Goal: Information Seeking & Learning: Learn about a topic

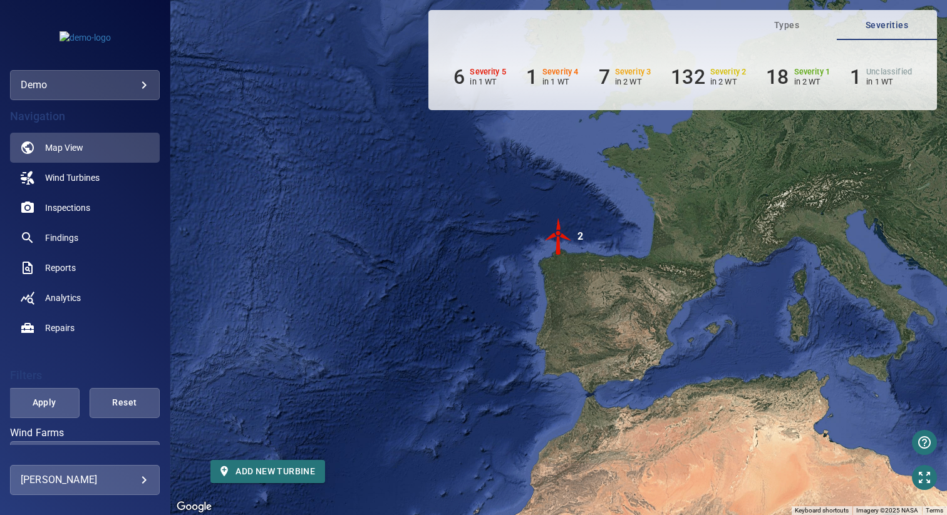
click at [100, 475] on body "**********" at bounding box center [473, 257] width 947 height 515
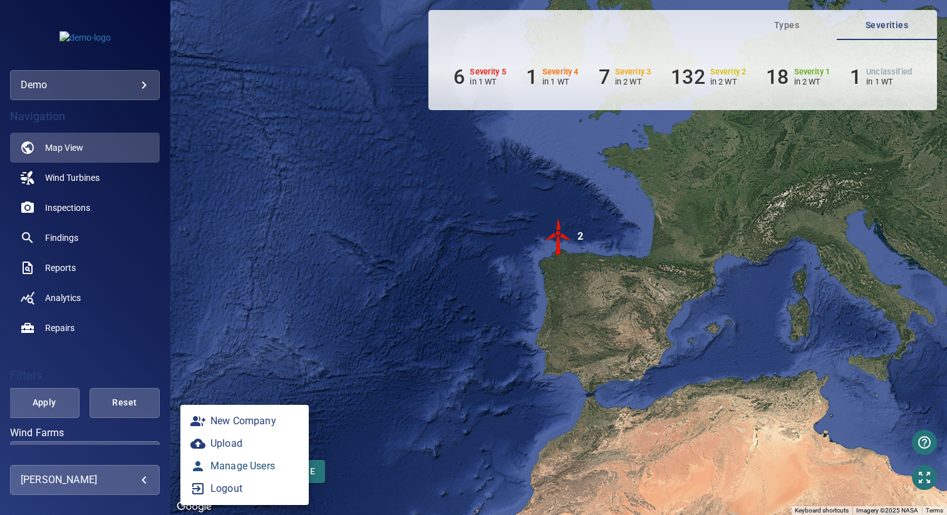
click at [253, 467] on link "Manage Users" at bounding box center [244, 466] width 128 height 23
type input "**********"
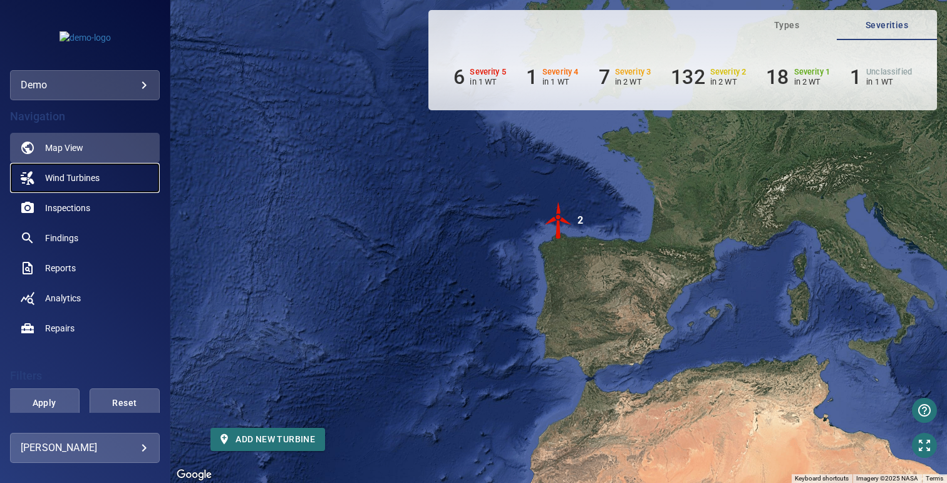
click at [68, 175] on span "Wind Turbines" at bounding box center [72, 178] width 54 height 13
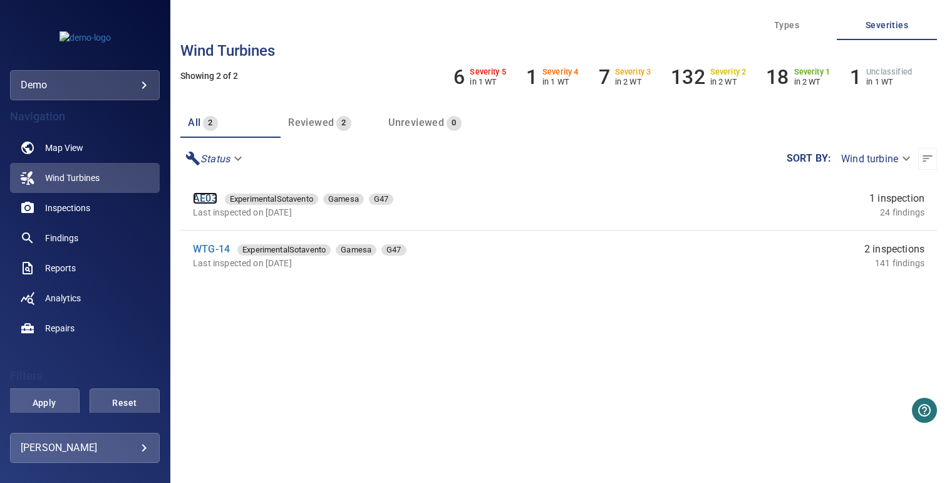
click at [204, 202] on link "AE03" at bounding box center [205, 198] width 24 height 12
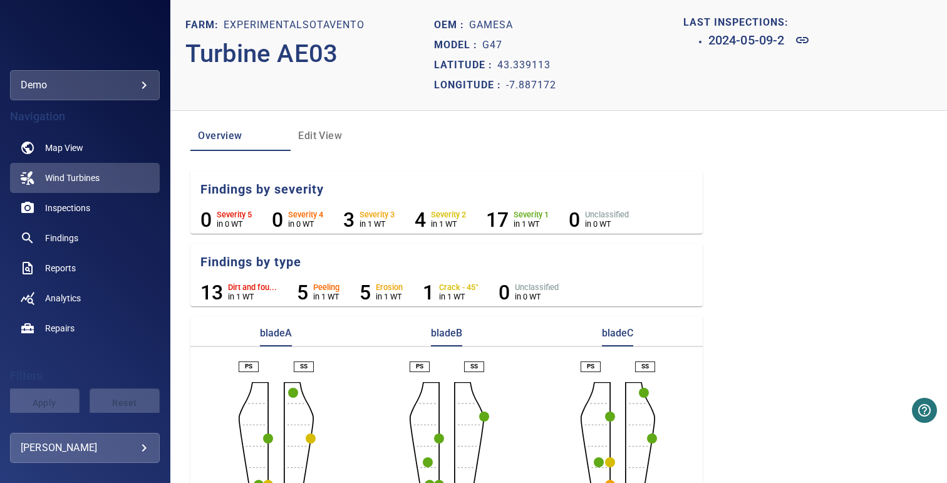
scroll to position [18, 0]
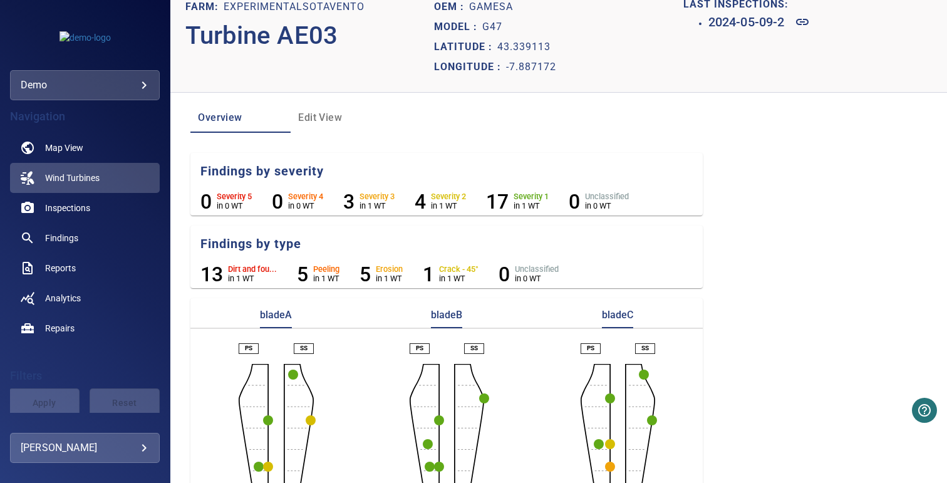
click at [292, 374] on circle "button" at bounding box center [293, 374] width 10 height 10
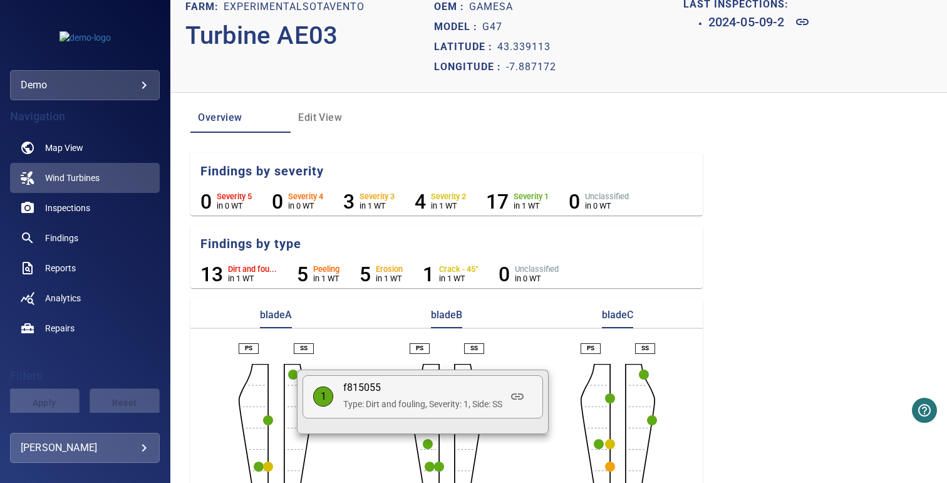
click at [376, 101] on div at bounding box center [473, 241] width 947 height 483
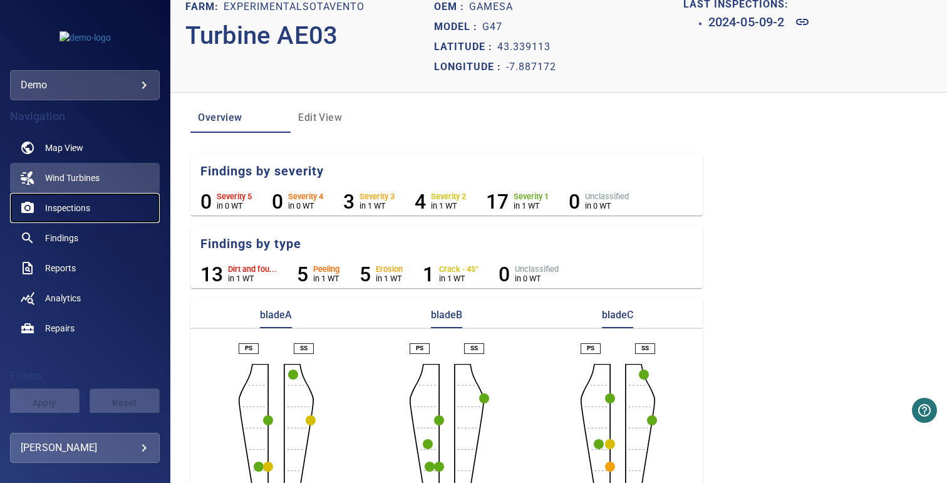
click at [71, 213] on span "Inspections" at bounding box center [67, 208] width 45 height 13
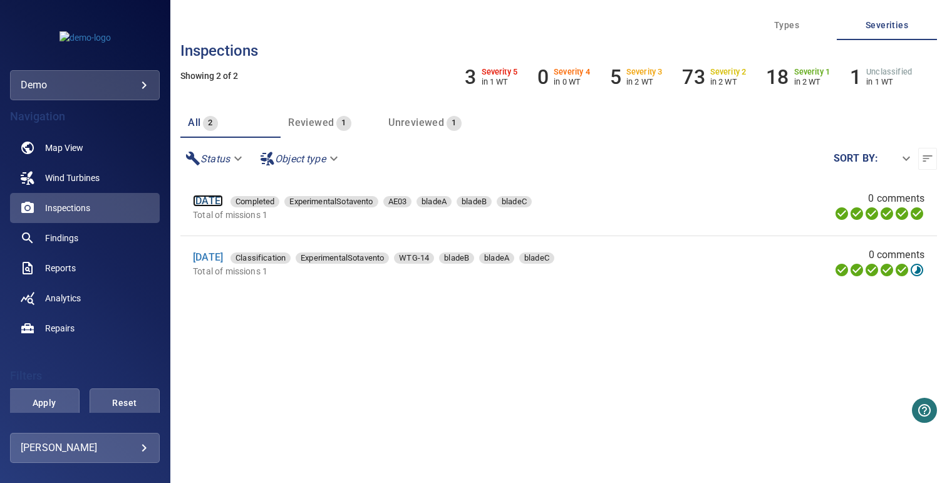
click at [215, 200] on link "9 May 2024" at bounding box center [208, 201] width 30 height 12
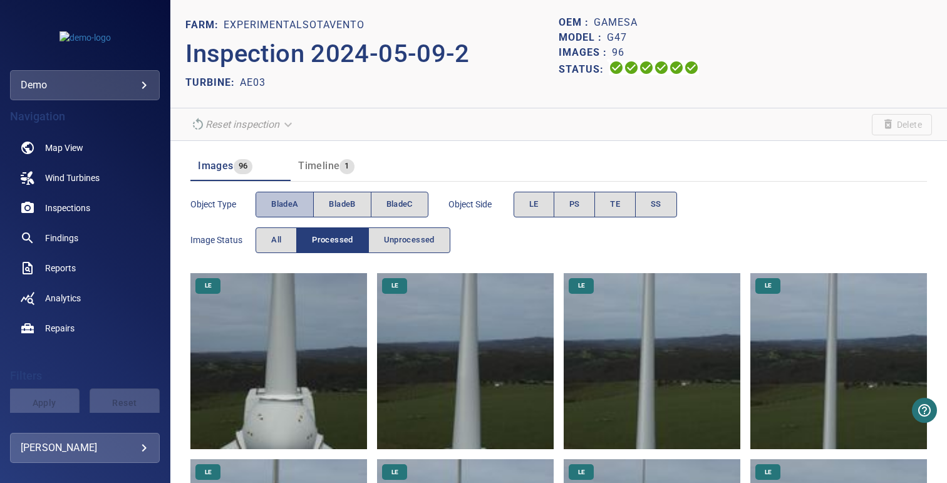
click at [293, 208] on span "bladeA" at bounding box center [284, 204] width 27 height 14
click at [569, 203] on button "PS" at bounding box center [574, 205] width 42 height 26
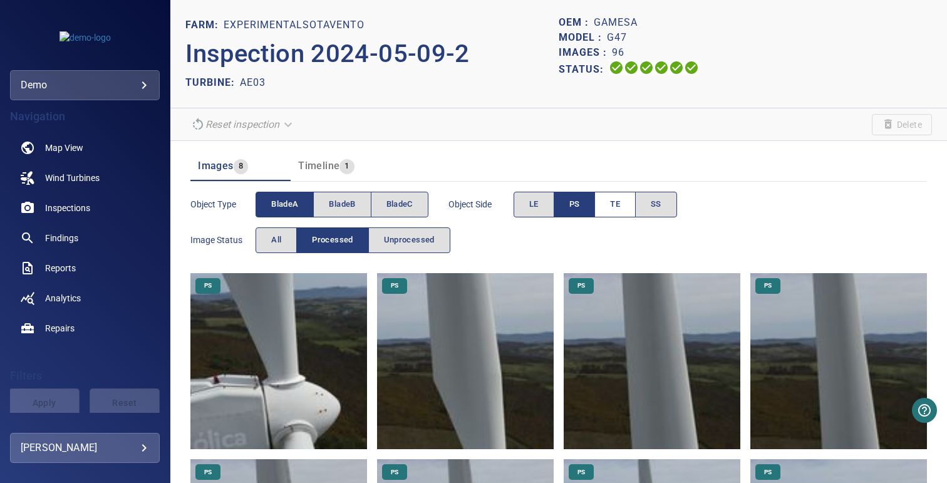
click at [619, 204] on span "TE" at bounding box center [615, 204] width 10 height 14
click at [570, 216] on button "PS" at bounding box center [574, 205] width 42 height 26
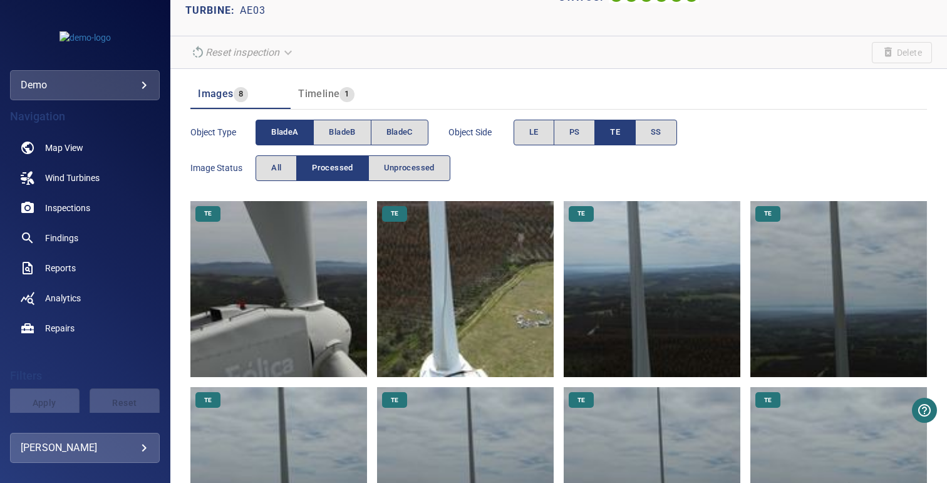
scroll to position [66, 0]
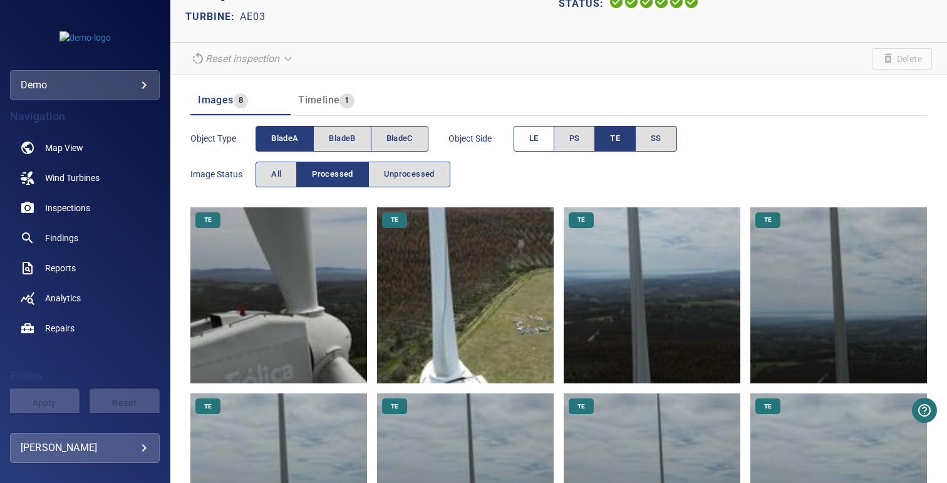
click at [526, 136] on button "LE" at bounding box center [533, 139] width 41 height 26
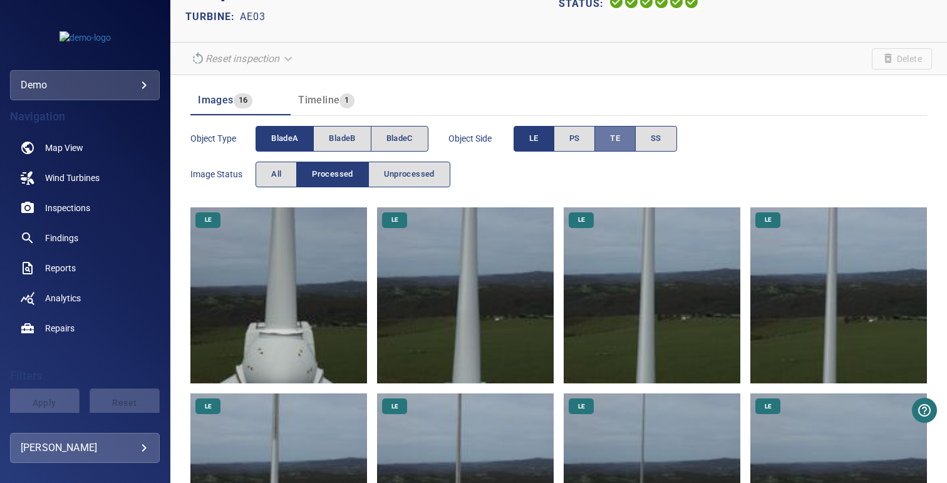
click at [608, 136] on button "TE" at bounding box center [614, 139] width 41 height 26
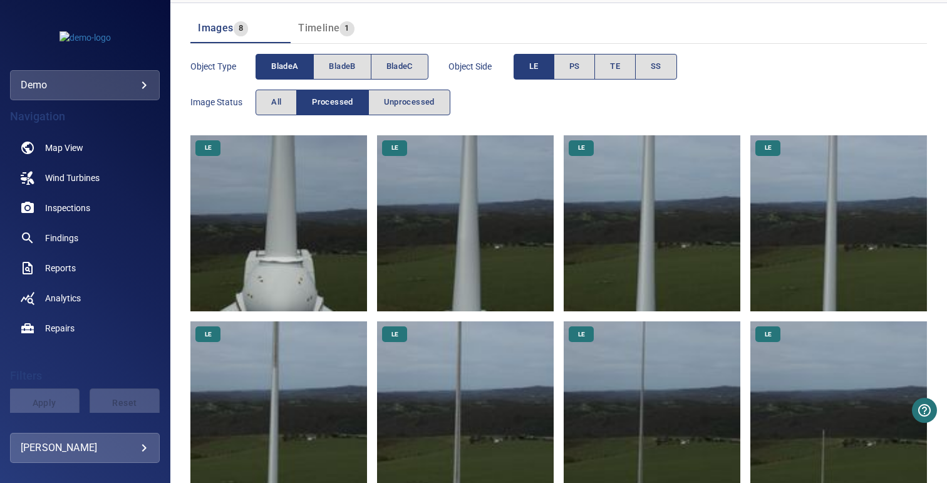
scroll to position [179, 0]
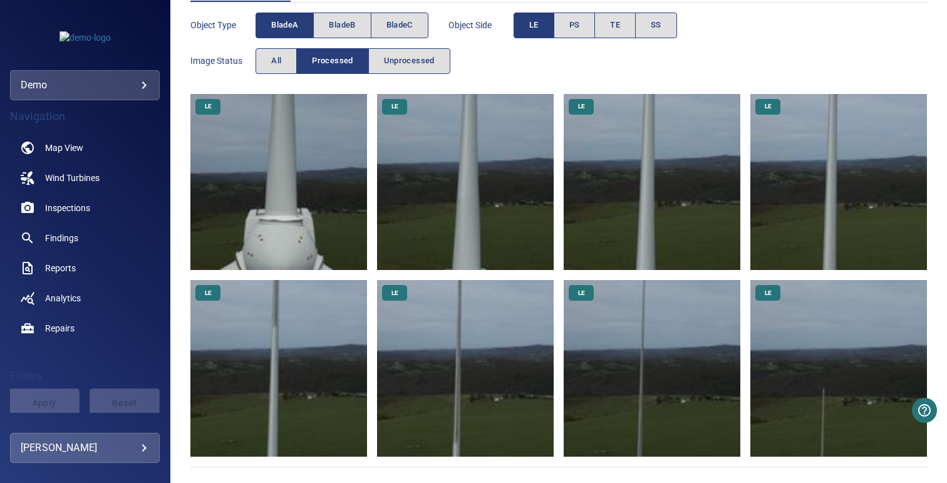
click at [810, 357] on img at bounding box center [838, 368] width 177 height 177
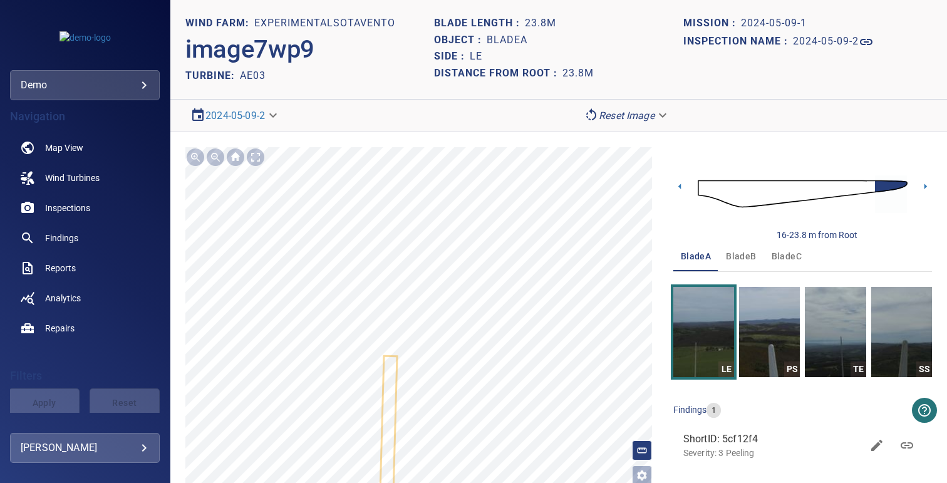
click at [85, 449] on body "**********" at bounding box center [473, 241] width 947 height 483
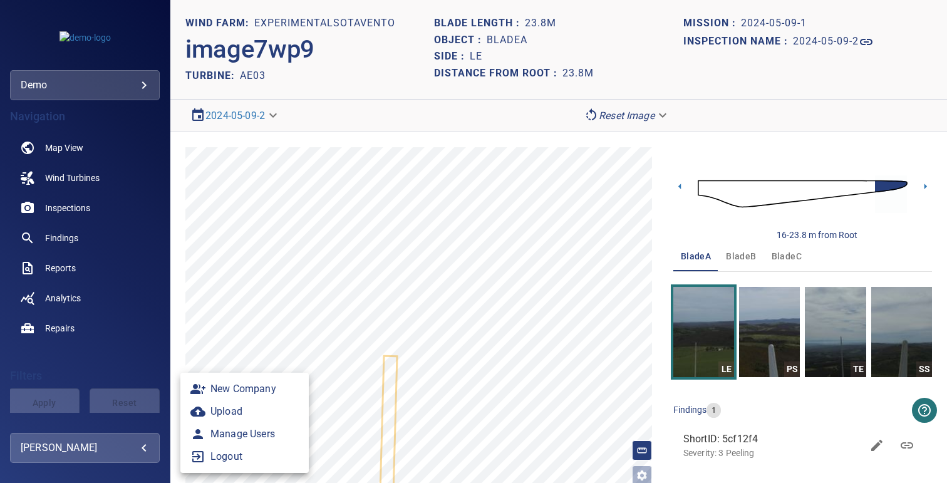
click at [59, 208] on div at bounding box center [473, 241] width 947 height 483
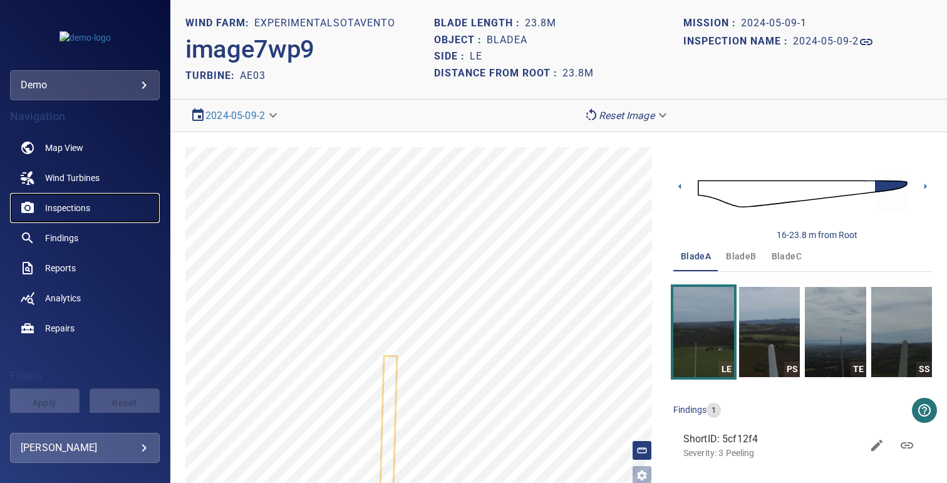
click at [68, 207] on span "Inspections" at bounding box center [67, 208] width 45 height 13
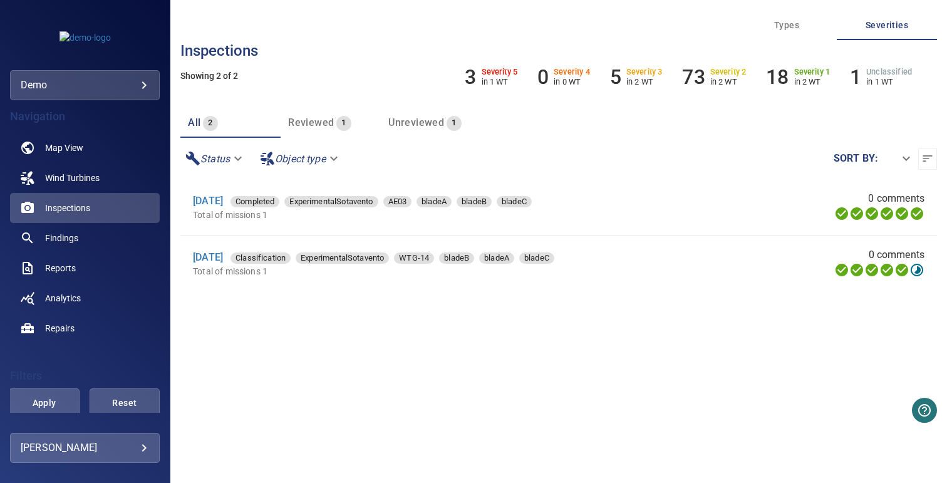
click at [422, 32] on div "**********" at bounding box center [558, 241] width 776 height 483
click at [429, 34] on div "**********" at bounding box center [558, 241] width 776 height 483
click at [68, 239] on span "Findings" at bounding box center [61, 238] width 33 height 13
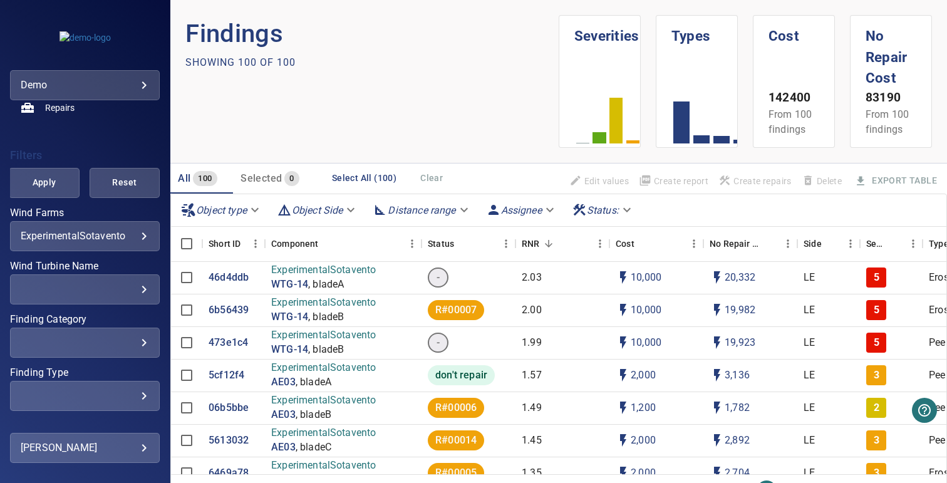
scroll to position [240, 0]
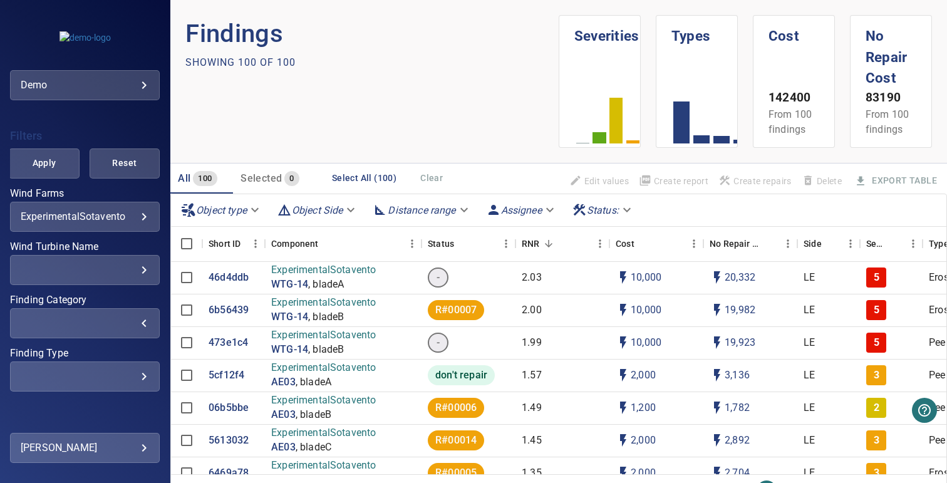
click at [99, 322] on div "​" at bounding box center [85, 323] width 128 height 12
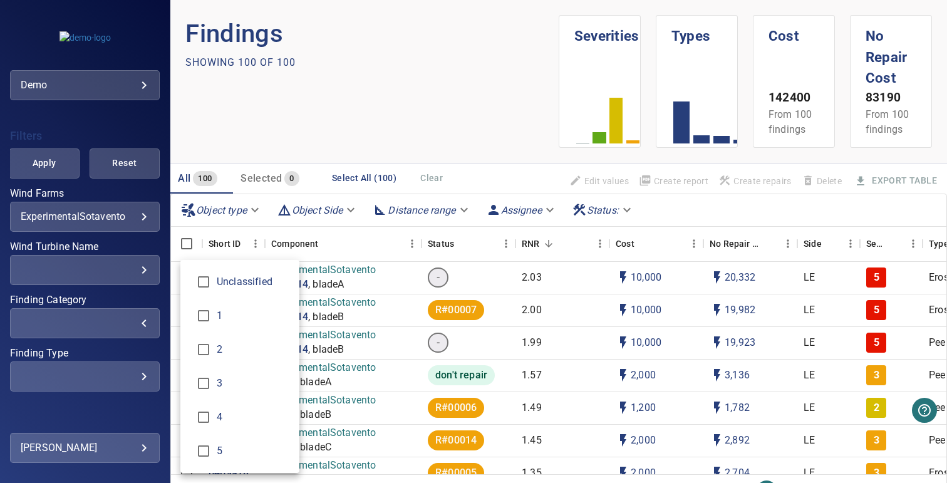
drag, startPoint x: 227, startPoint y: 453, endPoint x: 228, endPoint y: 429, distance: 24.4
click at [227, 453] on span "5" at bounding box center [253, 450] width 73 height 15
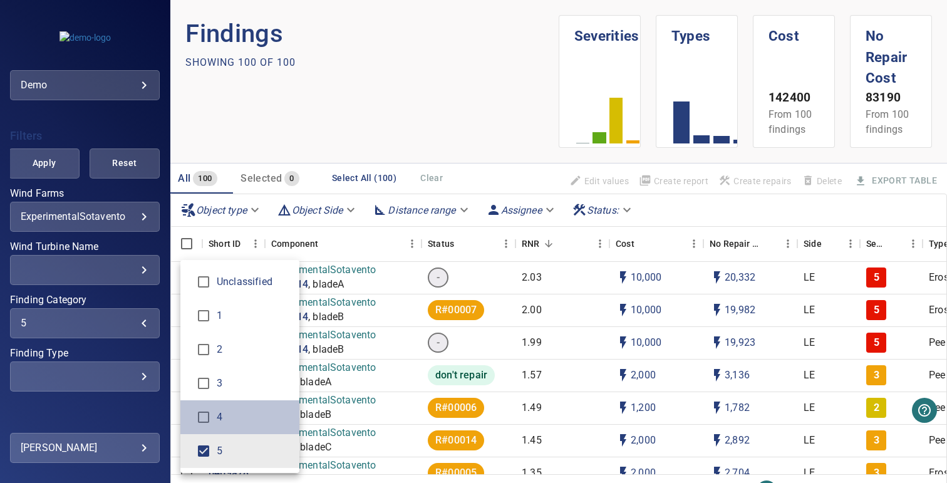
click at [228, 423] on span "4" at bounding box center [253, 416] width 73 height 15
type input "***"
click at [40, 173] on div "Finding Category" at bounding box center [473, 241] width 947 height 483
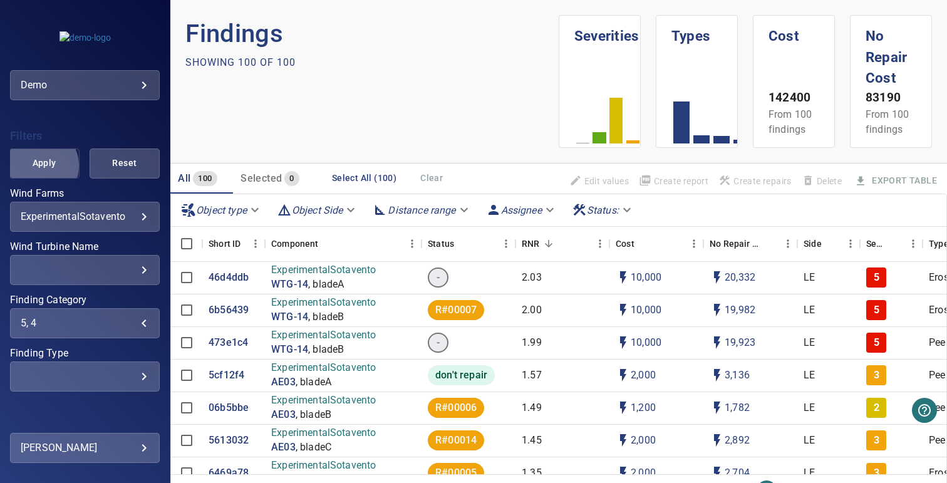
click at [36, 166] on span "Apply" at bounding box center [43, 163] width 39 height 16
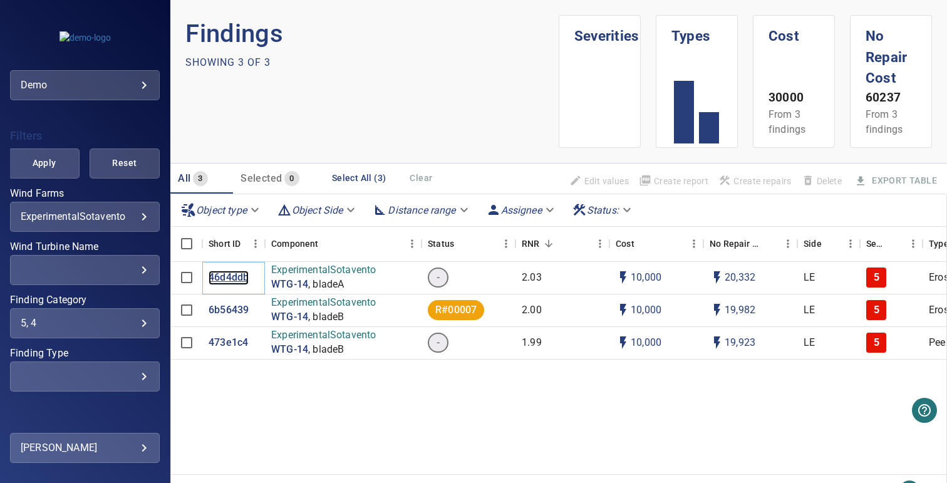
click at [220, 279] on p "46d4ddb" at bounding box center [228, 277] width 40 height 14
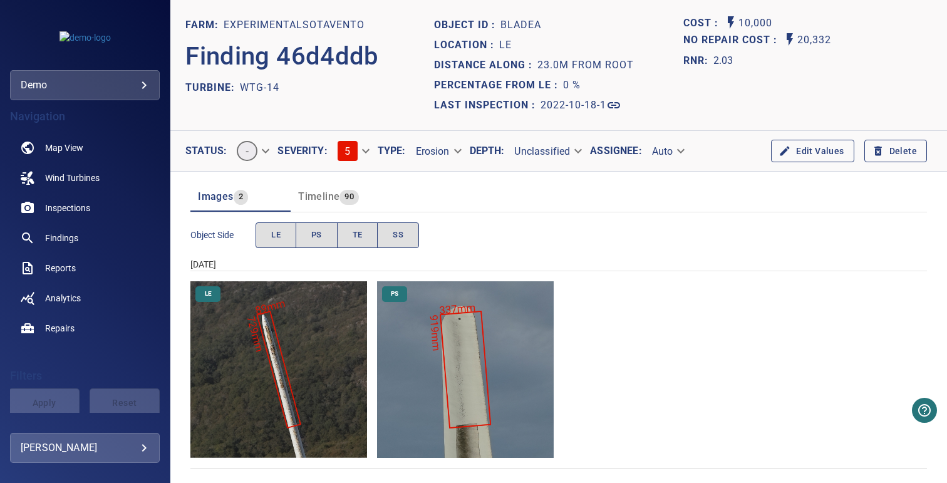
scroll to position [3, 0]
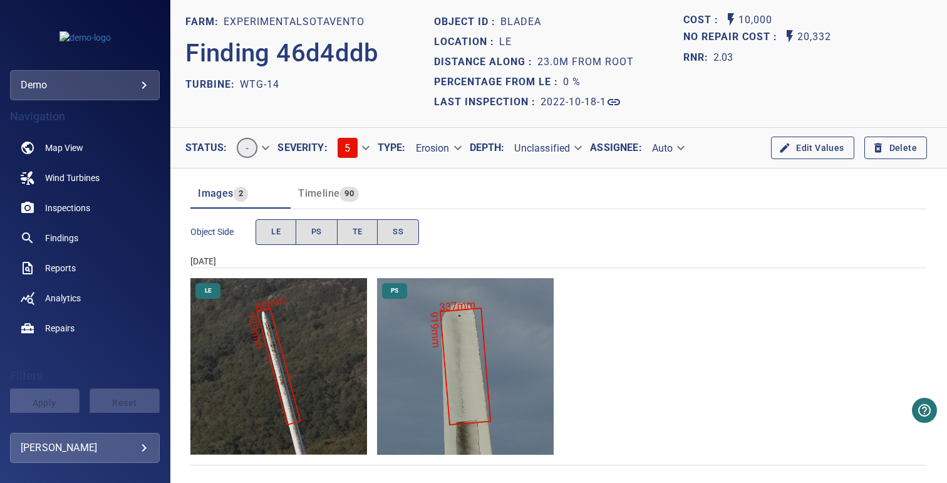
drag, startPoint x: 193, startPoint y: 261, endPoint x: 249, endPoint y: 261, distance: 56.3
click at [249, 261] on div "18 Oct 2022" at bounding box center [558, 261] width 736 height 13
drag, startPoint x: 195, startPoint y: 261, endPoint x: 271, endPoint y: 261, distance: 75.7
click at [271, 261] on div "18 Oct 2022" at bounding box center [558, 261] width 736 height 13
click at [367, 258] on div "18 Oct 2022" at bounding box center [558, 261] width 736 height 13
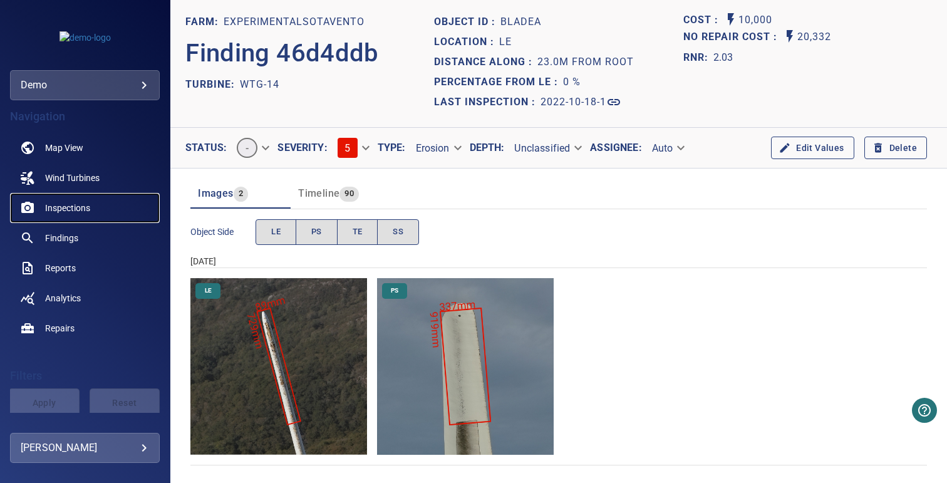
click at [73, 212] on span "Inspections" at bounding box center [67, 208] width 45 height 13
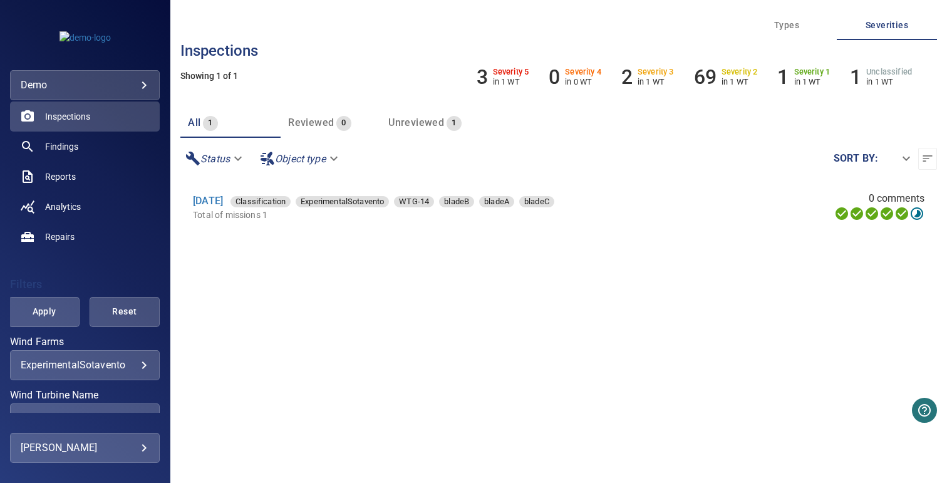
scroll to position [96, 0]
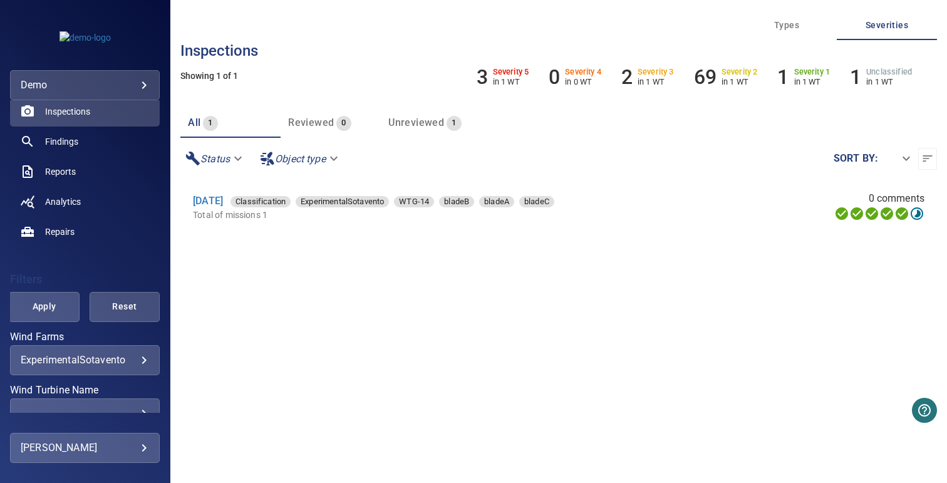
click at [84, 354] on body "**********" at bounding box center [473, 241] width 947 height 483
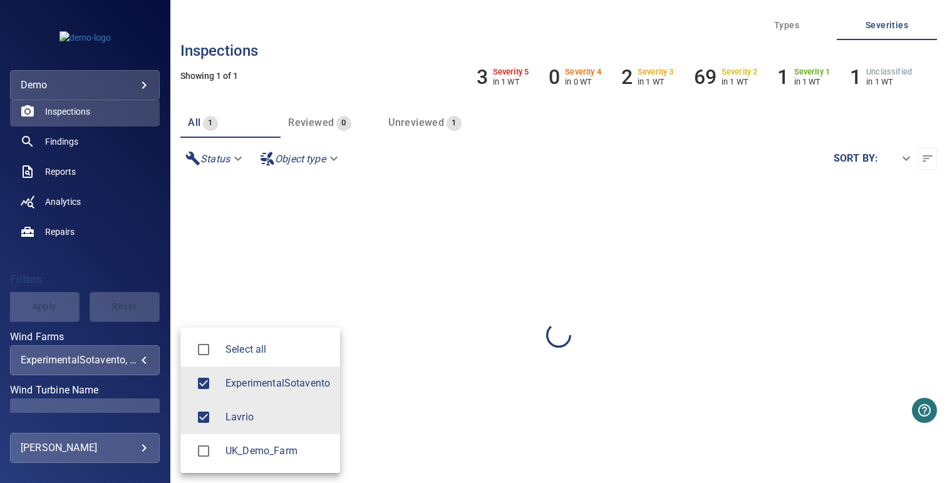
click at [224, 386] on div at bounding box center [207, 383] width 35 height 26
type input "******"
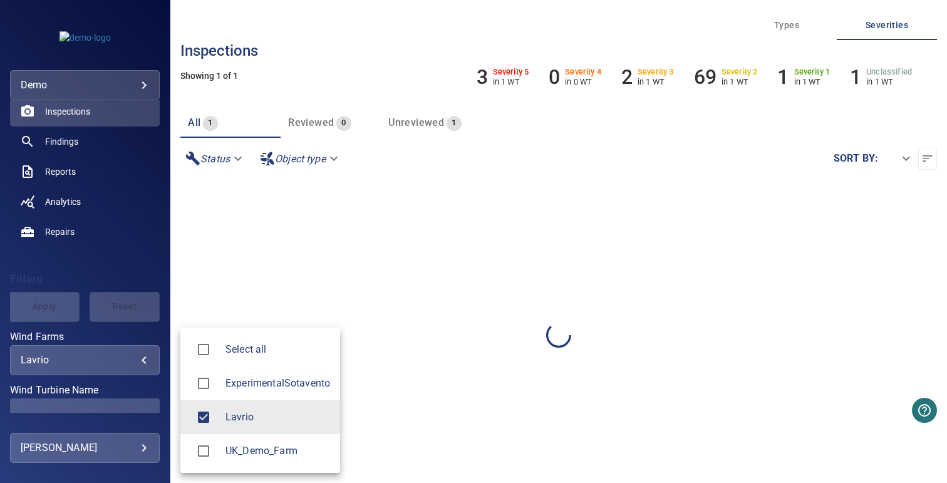
click at [339, 283] on div at bounding box center [473, 241] width 947 height 483
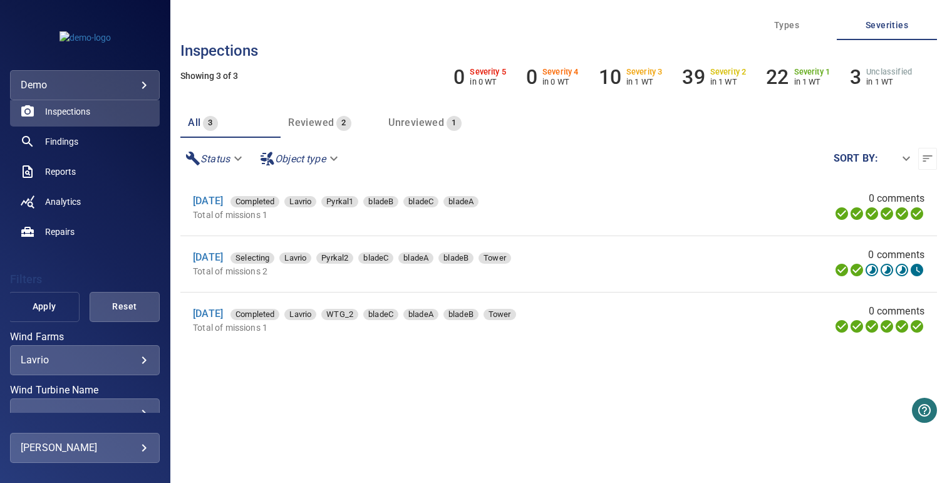
click at [32, 305] on span "Apply" at bounding box center [43, 307] width 39 height 16
click at [215, 314] on link "4 May 2023" at bounding box center [208, 313] width 30 height 12
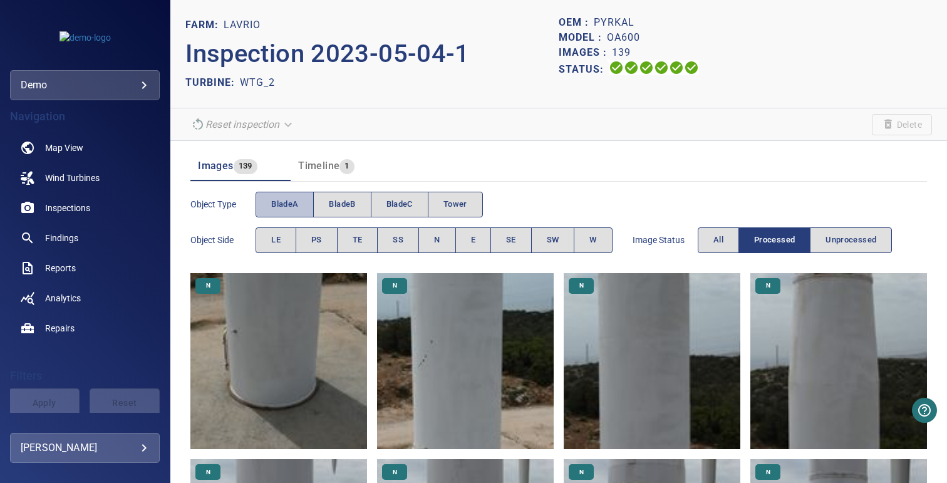
click at [290, 200] on span "bladeA" at bounding box center [284, 204] width 27 height 14
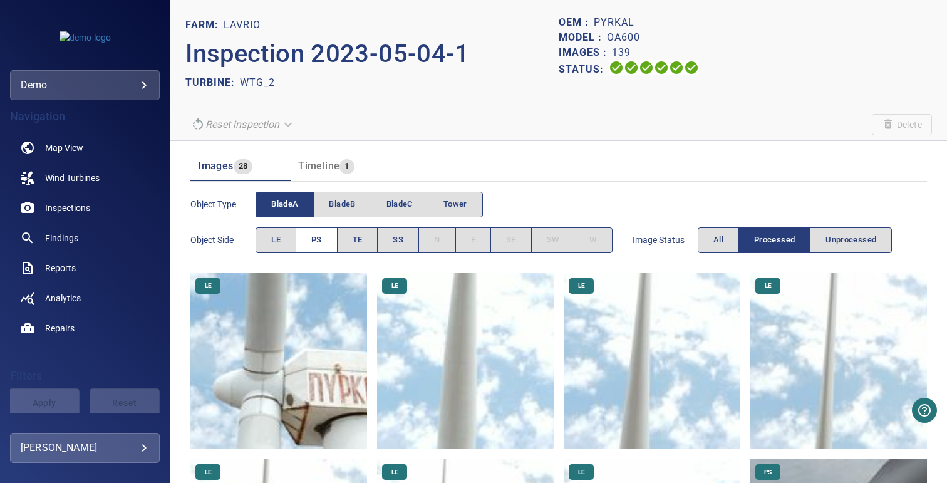
click at [324, 238] on button "PS" at bounding box center [316, 240] width 42 height 26
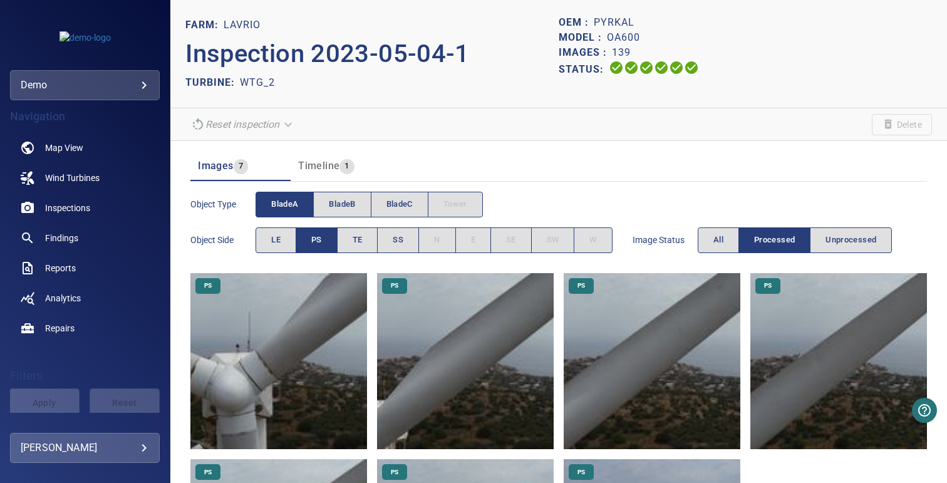
click at [448, 357] on img at bounding box center [465, 361] width 177 height 177
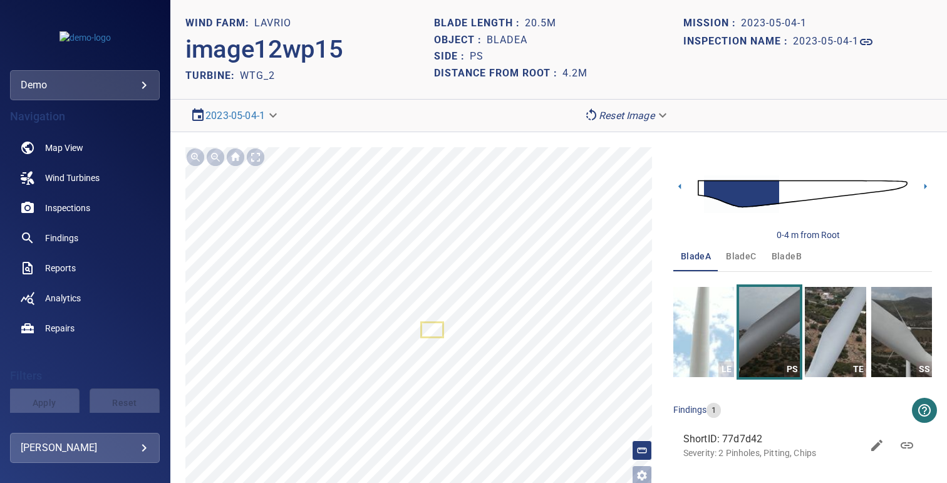
click at [431, 329] on icon at bounding box center [432, 329] width 21 height 13
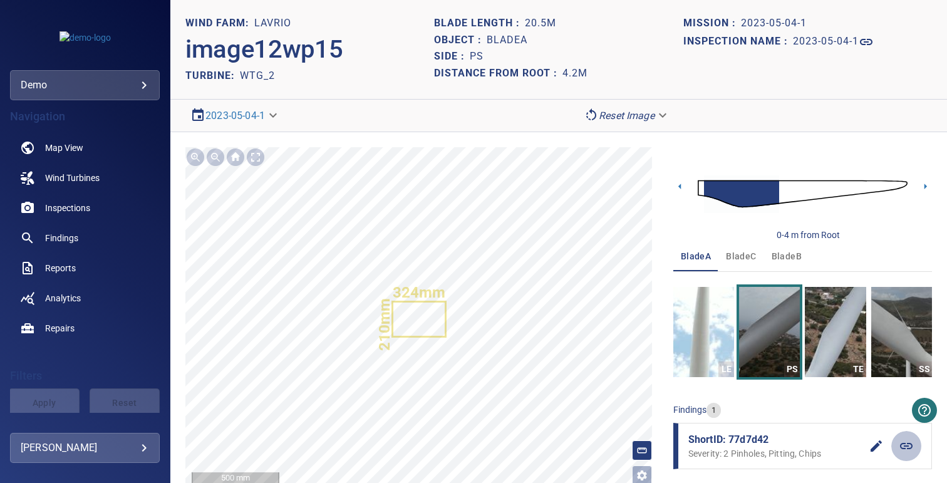
click at [900, 443] on icon at bounding box center [906, 446] width 13 height 6
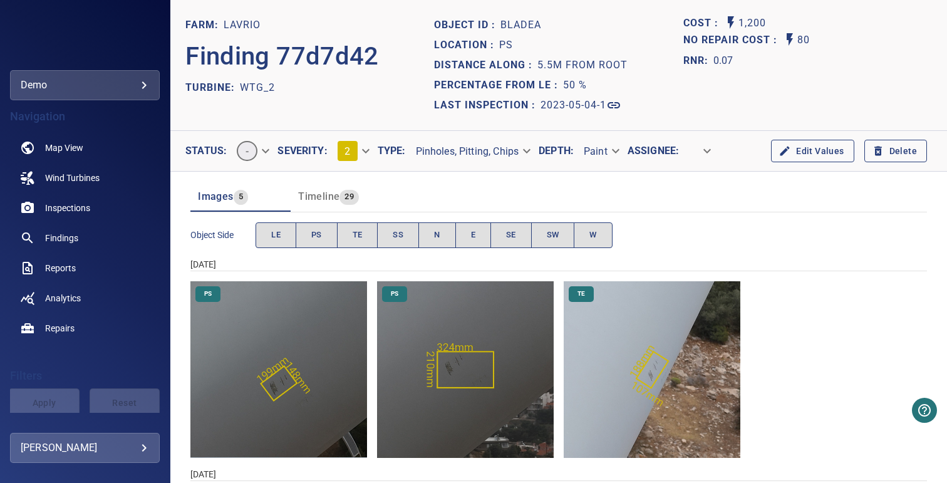
drag, startPoint x: 198, startPoint y: 262, endPoint x: 252, endPoint y: 262, distance: 53.8
click at [252, 262] on section "Images 5 Timeline 29 Object Side LE PS TE SS N E SE SW W 4 May 2023 PS PS TE 7 …" at bounding box center [558, 435] width 776 height 526
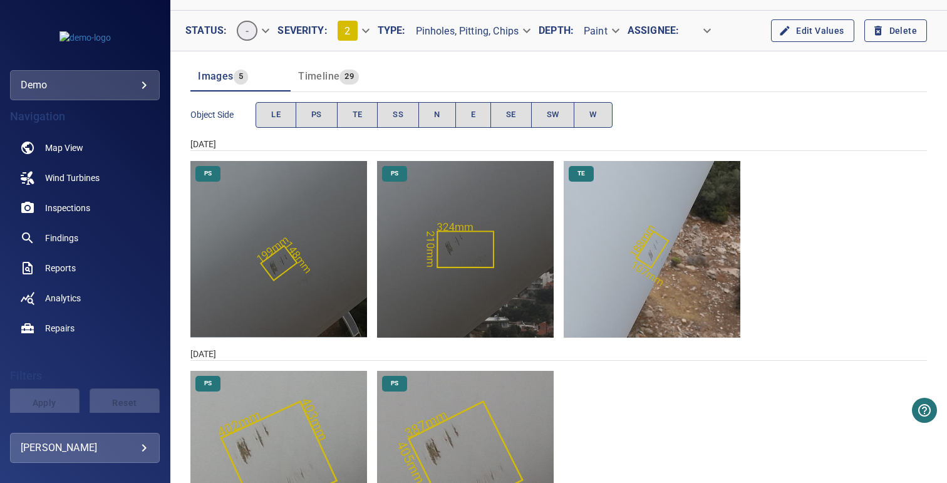
scroll to position [126, 0]
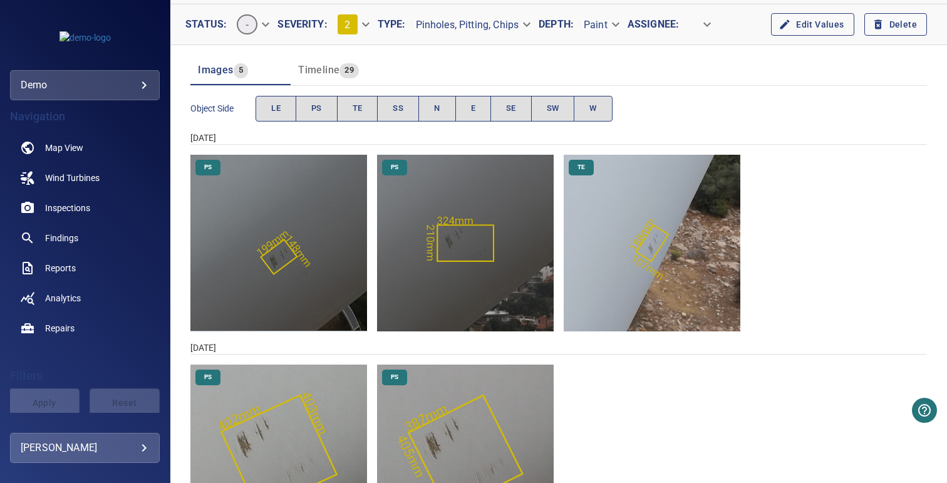
drag, startPoint x: 186, startPoint y: 346, endPoint x: 250, endPoint y: 346, distance: 64.5
click at [250, 346] on section "Images 5 Timeline 29 Object Side LE PS TE SS N E SE SW W 4 May 2023 PS PS TE 7 …" at bounding box center [558, 308] width 776 height 526
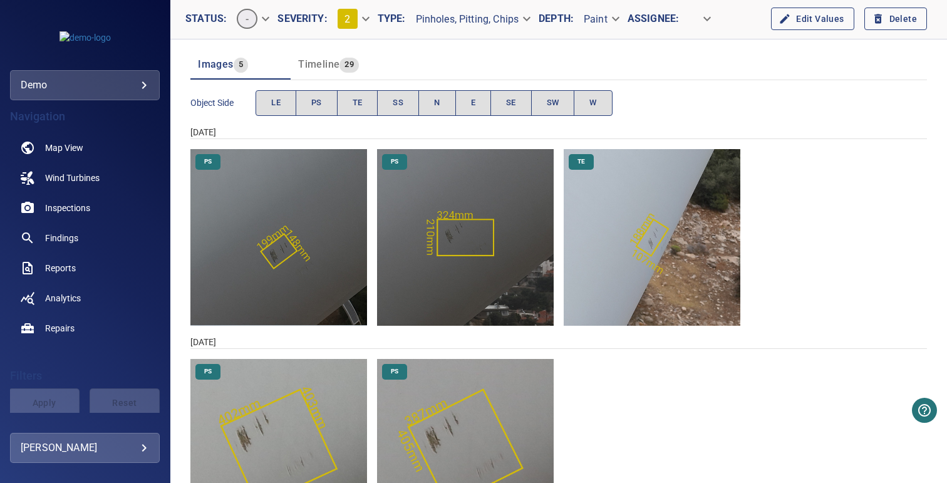
scroll to position [130, 0]
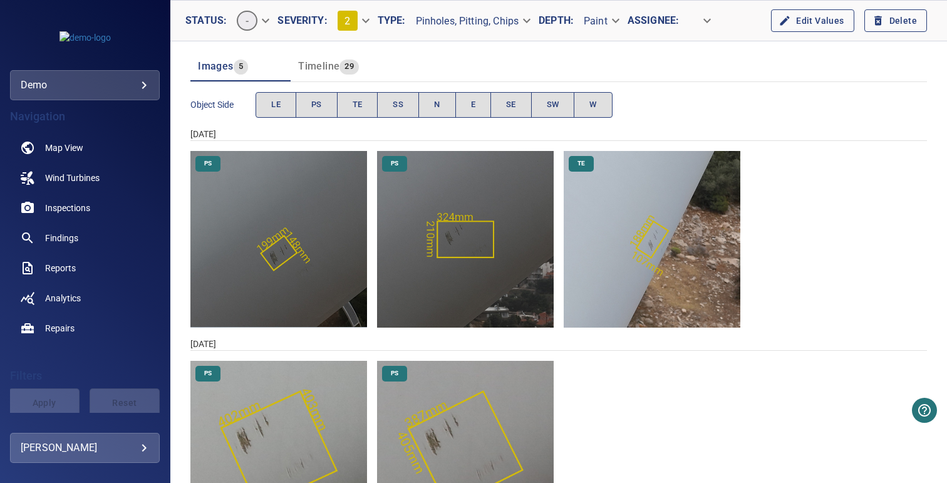
click at [301, 257] on img "Lavrio/WTG_2/2023-05-04-1/2023-05-04-1/image11wp14.jpg" at bounding box center [278, 239] width 177 height 177
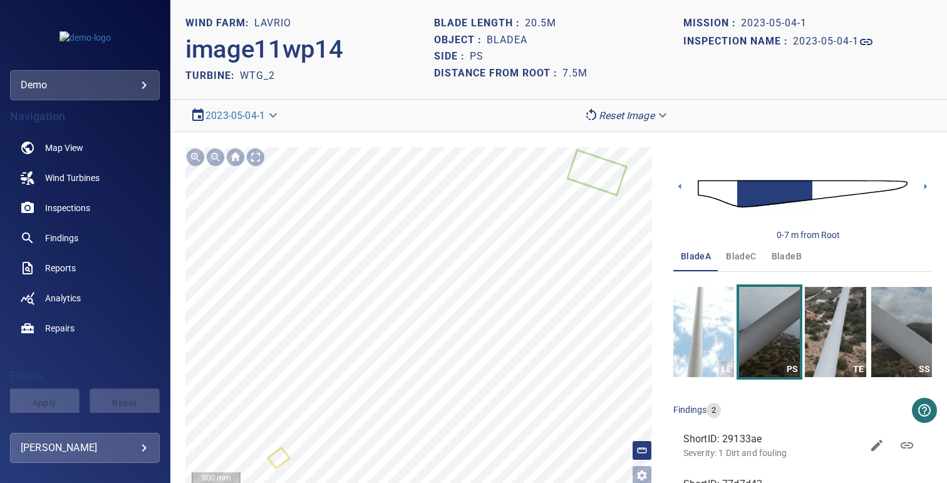
scroll to position [9, 0]
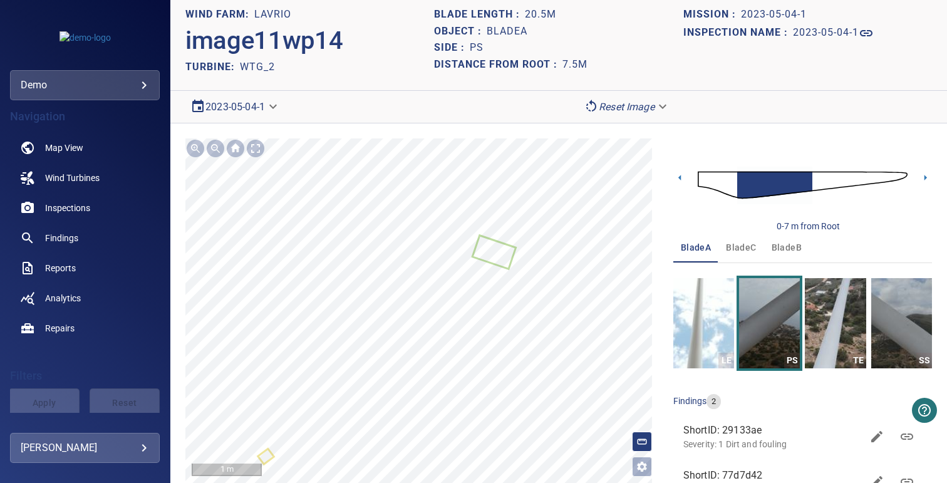
click at [258, 110] on body "**********" at bounding box center [473, 241] width 947 height 483
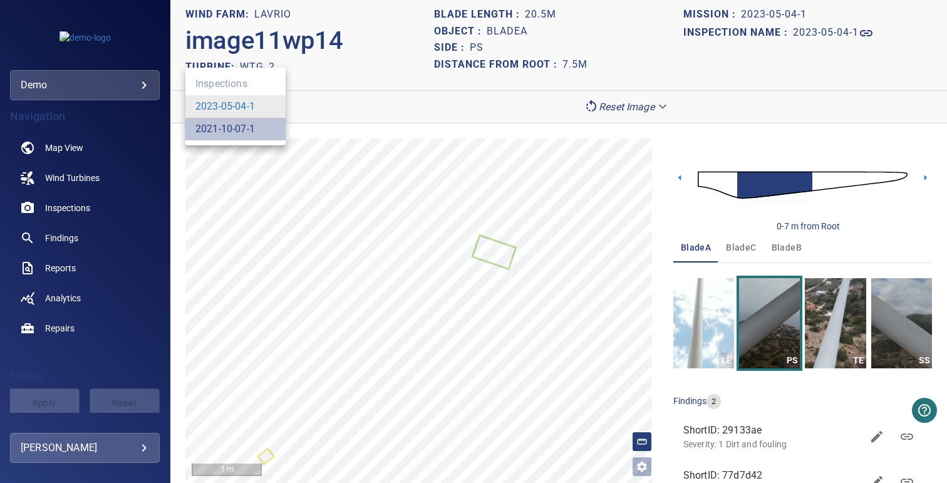
click at [253, 126] on link "2021-10-07-1" at bounding box center [224, 128] width 59 height 15
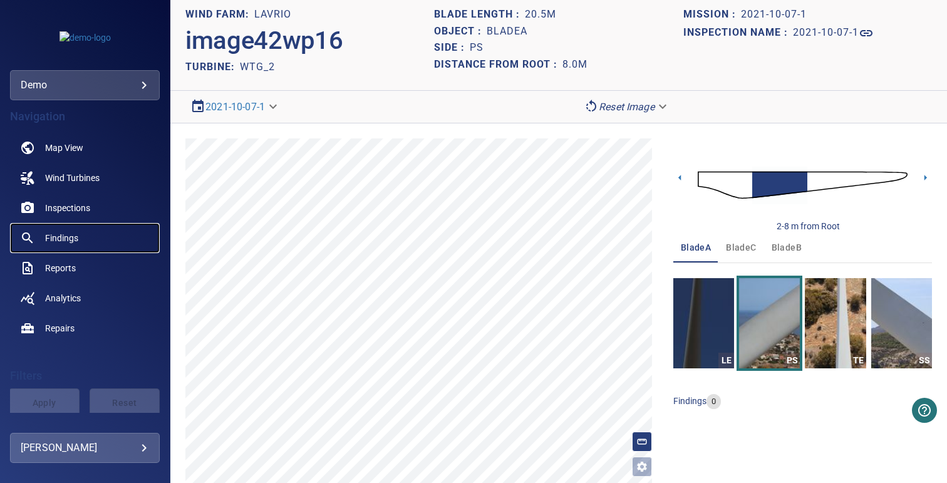
click at [71, 238] on span "Findings" at bounding box center [61, 238] width 33 height 13
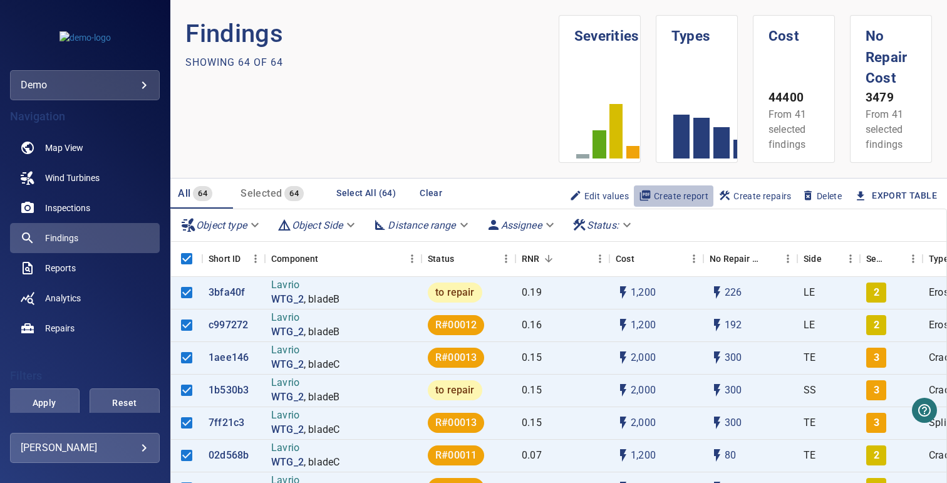
click at [662, 195] on span "Create report" at bounding box center [673, 196] width 69 height 14
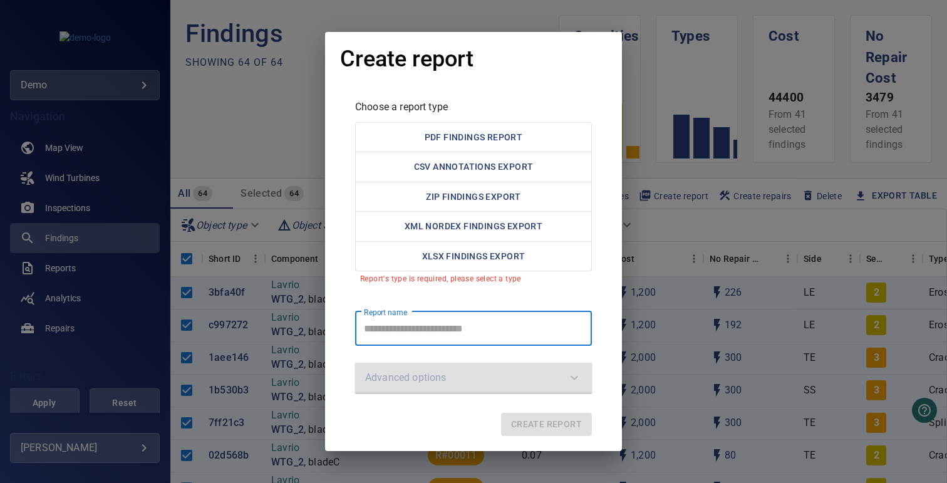
click at [290, 121] on div "Create report Choose a report type PDF Findings Report CSV Annotations Export Z…" at bounding box center [473, 241] width 947 height 483
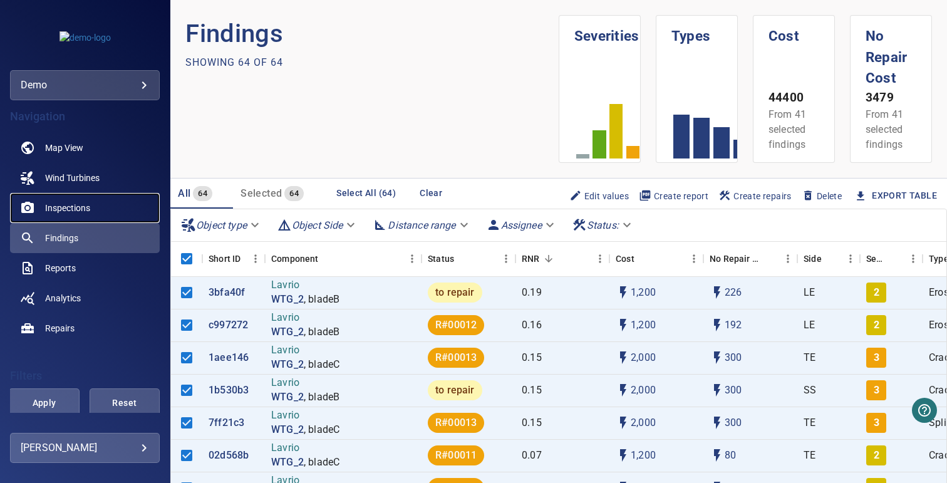
click at [84, 205] on span "Inspections" at bounding box center [67, 208] width 45 height 13
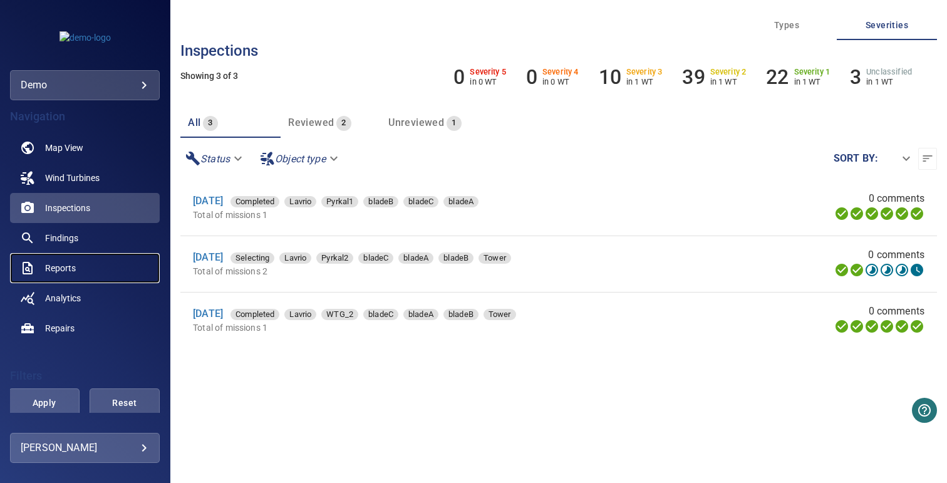
click at [54, 270] on span "Reports" at bounding box center [60, 268] width 31 height 13
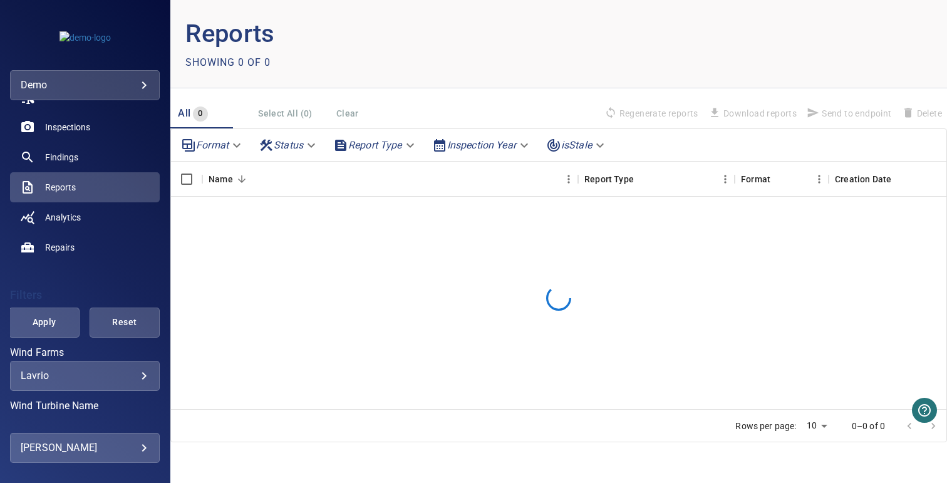
scroll to position [96, 0]
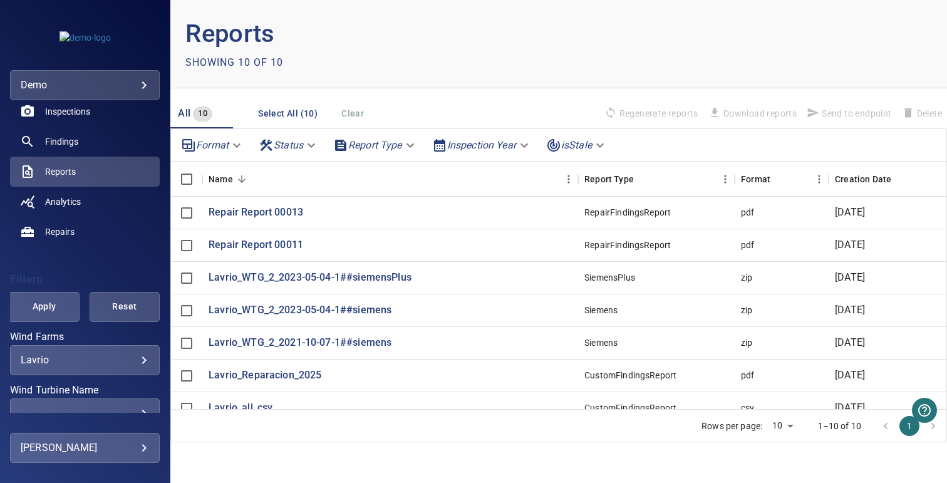
click at [51, 360] on body "**********" at bounding box center [473, 241] width 947 height 483
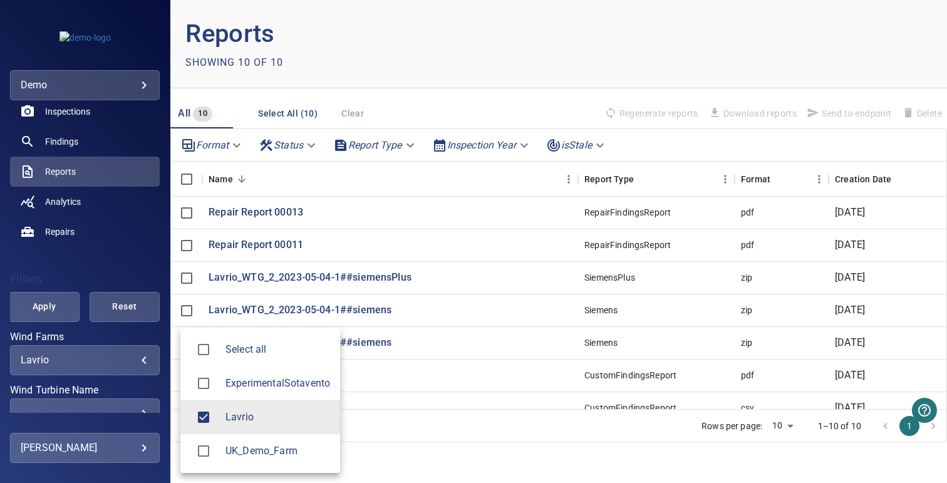
click at [91, 225] on div at bounding box center [473, 241] width 947 height 483
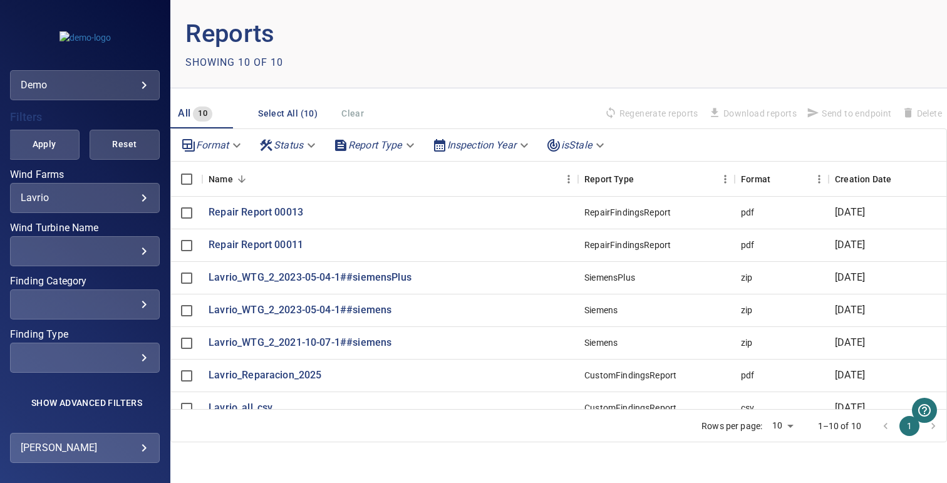
scroll to position [269, 0]
click at [64, 374] on div "Filters Apply Reset Wind Farms Lavrio ****** ​ Wind Turbine Name ​ ​ Finding Ca…" at bounding box center [85, 259] width 150 height 308
click at [64, 398] on span "Show Advanced Filters" at bounding box center [86, 403] width 111 height 10
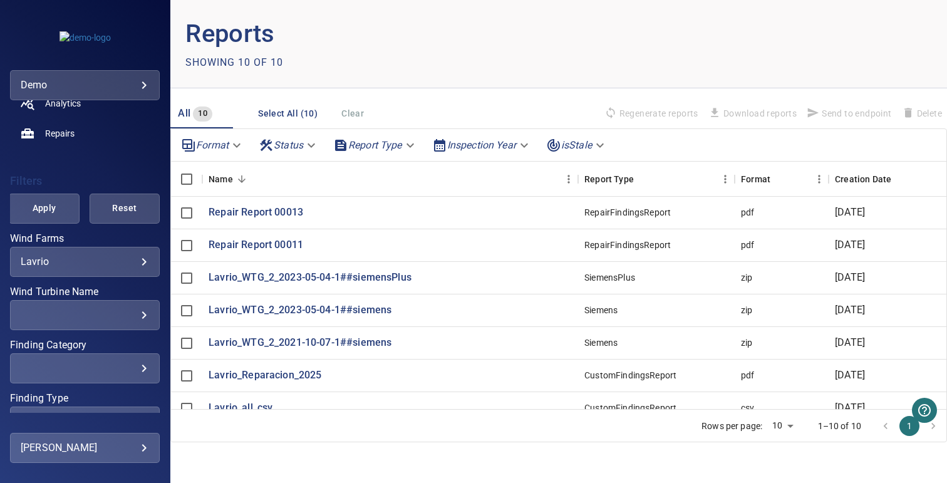
scroll to position [93, 0]
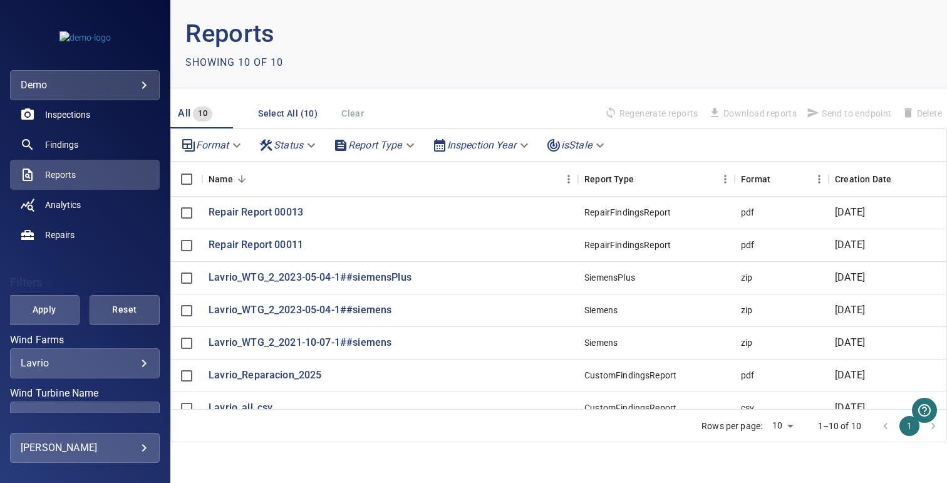
click at [376, 142] on body "**********" at bounding box center [473, 241] width 947 height 483
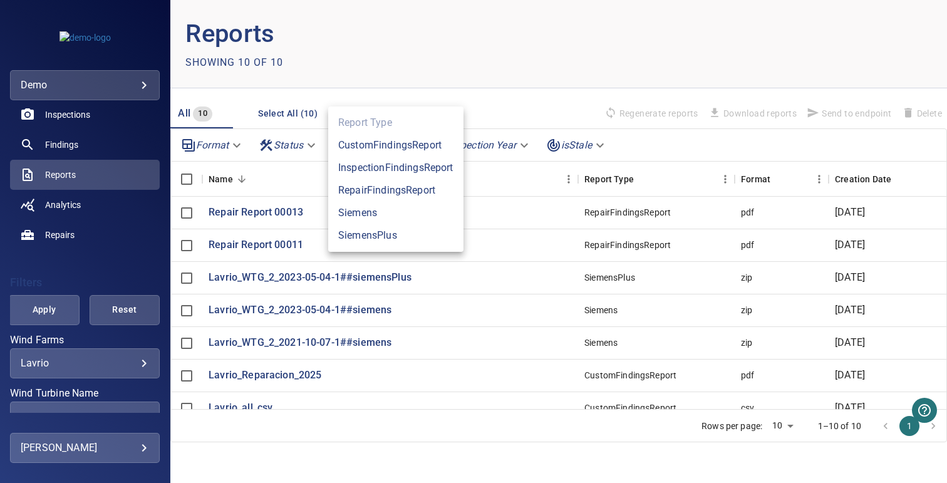
click at [494, 81] on div at bounding box center [473, 241] width 947 height 483
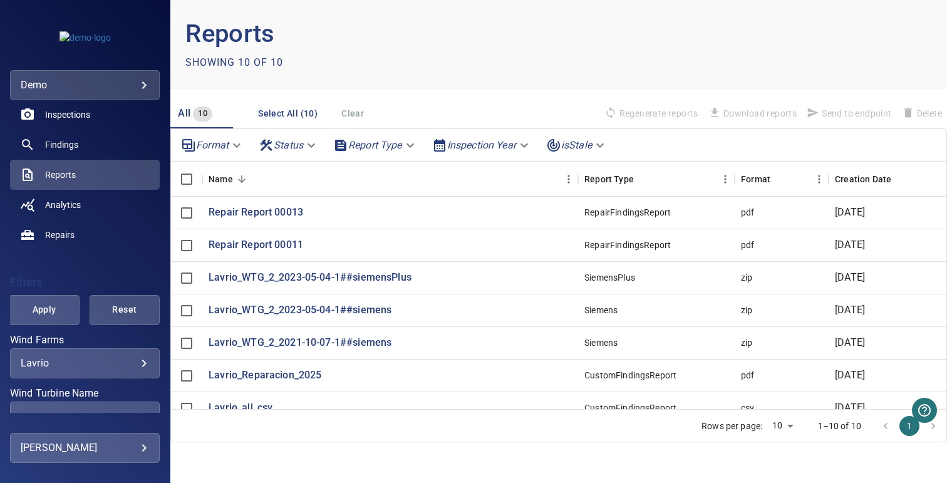
click at [485, 142] on body "**********" at bounding box center [473, 241] width 947 height 483
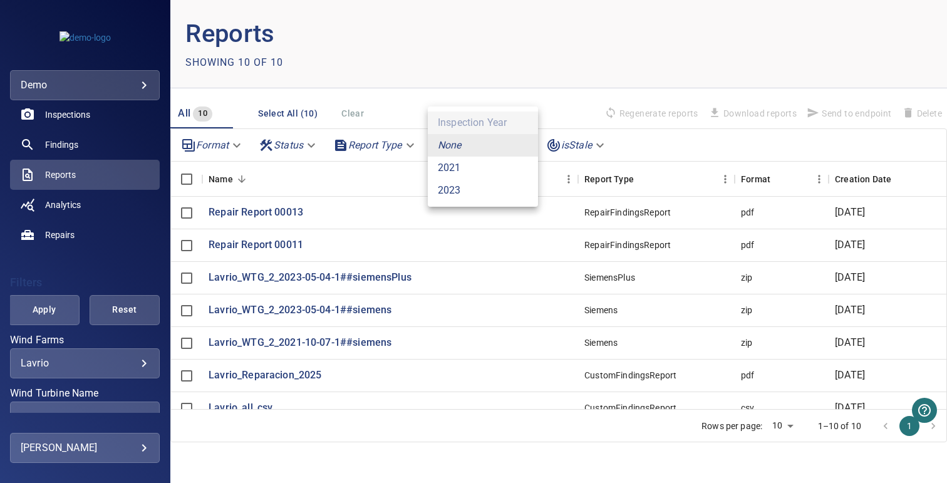
click at [375, 148] on div at bounding box center [473, 241] width 947 height 483
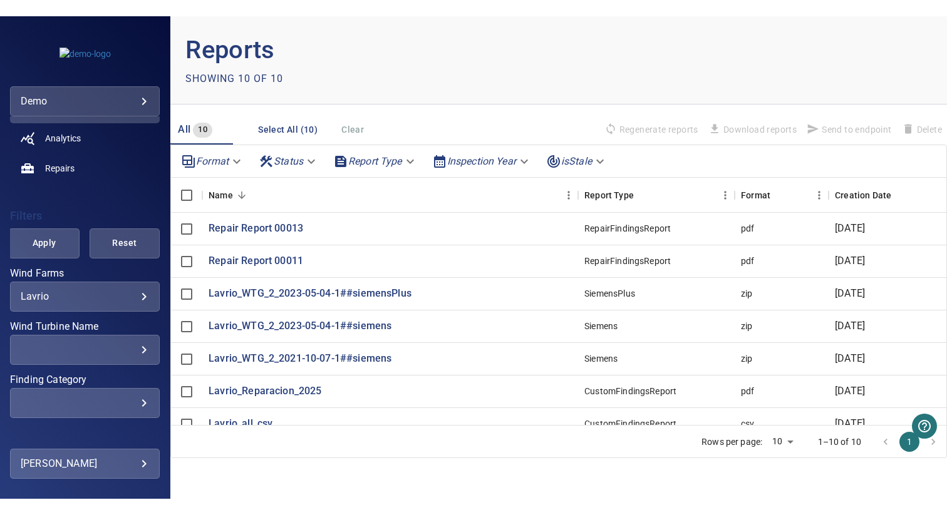
scroll to position [180, 0]
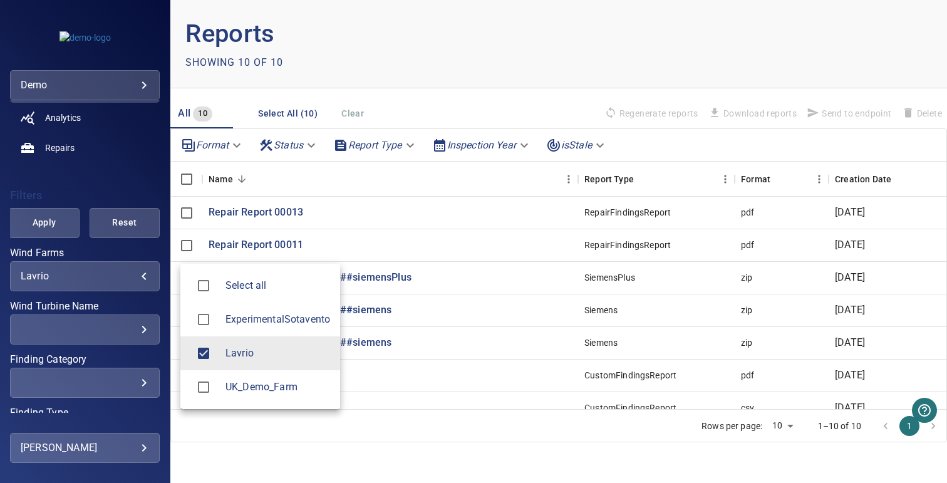
click at [80, 272] on body "**********" at bounding box center [473, 241] width 947 height 483
type input "**********"
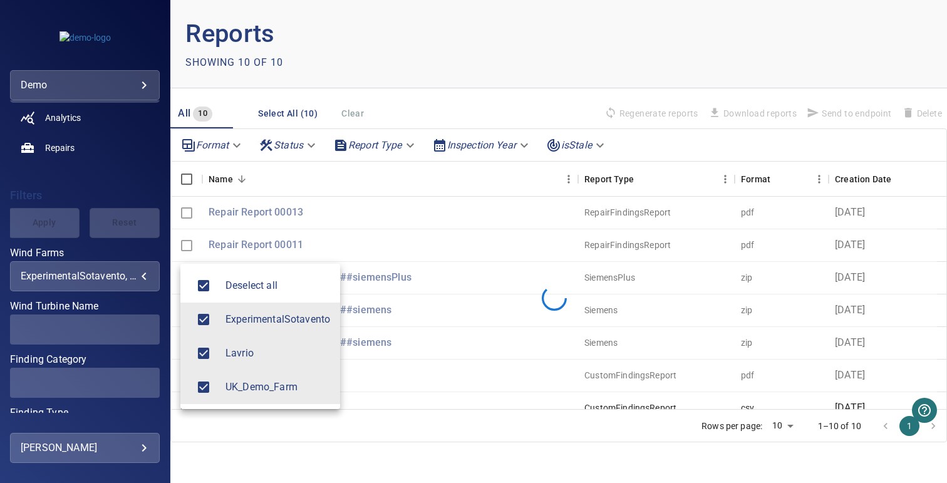
click at [69, 182] on div at bounding box center [473, 241] width 947 height 483
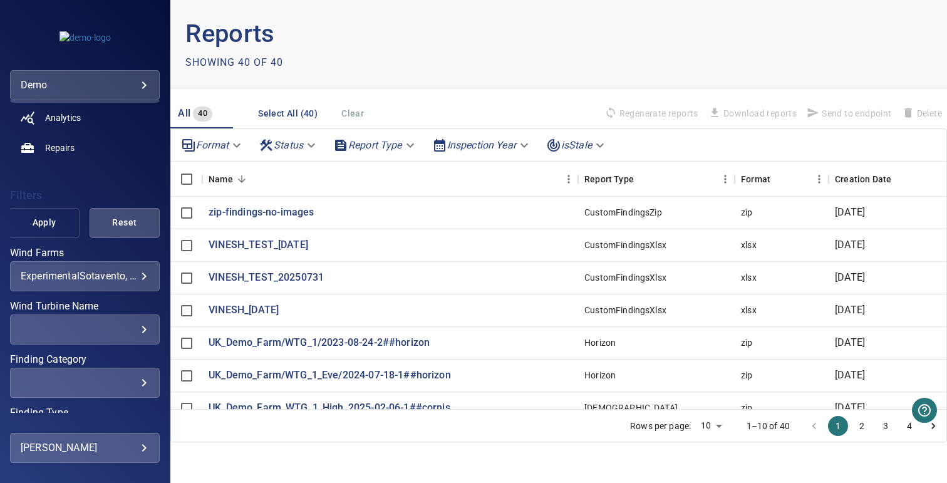
click at [44, 222] on span "Apply" at bounding box center [43, 223] width 39 height 16
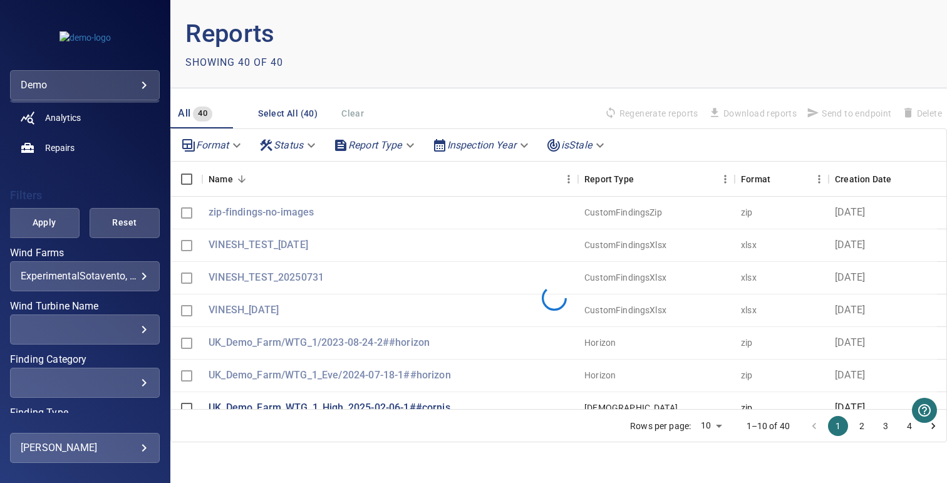
click at [388, 146] on body "**********" at bounding box center [473, 241] width 947 height 483
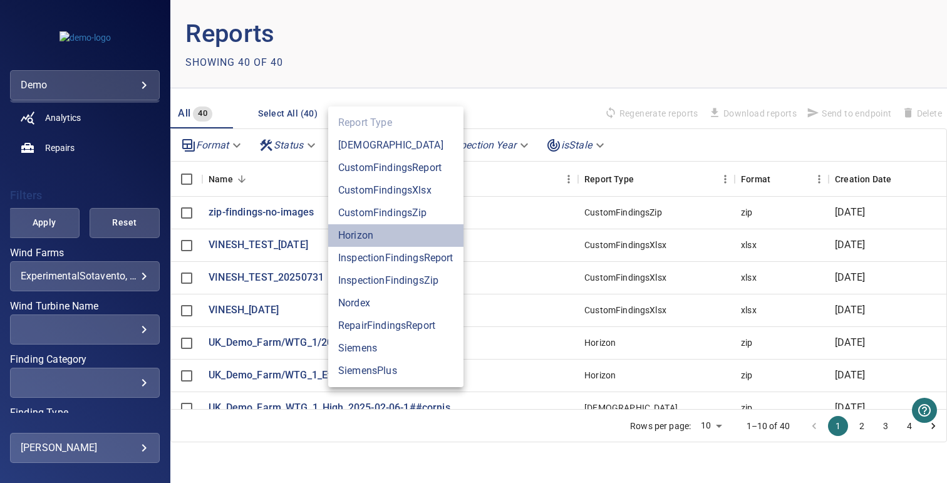
click at [387, 238] on li "Horizon" at bounding box center [395, 235] width 135 height 23
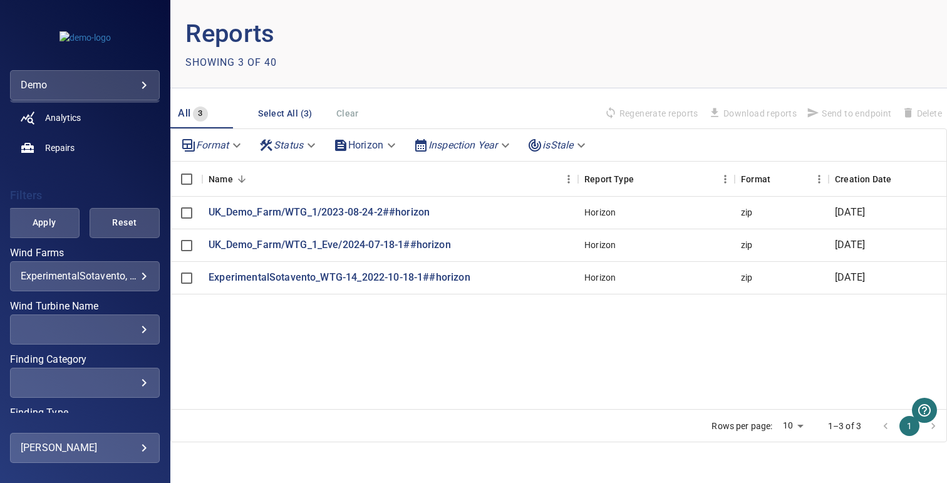
click at [464, 76] on header "Reports Showing 3 of 40" at bounding box center [558, 44] width 776 height 88
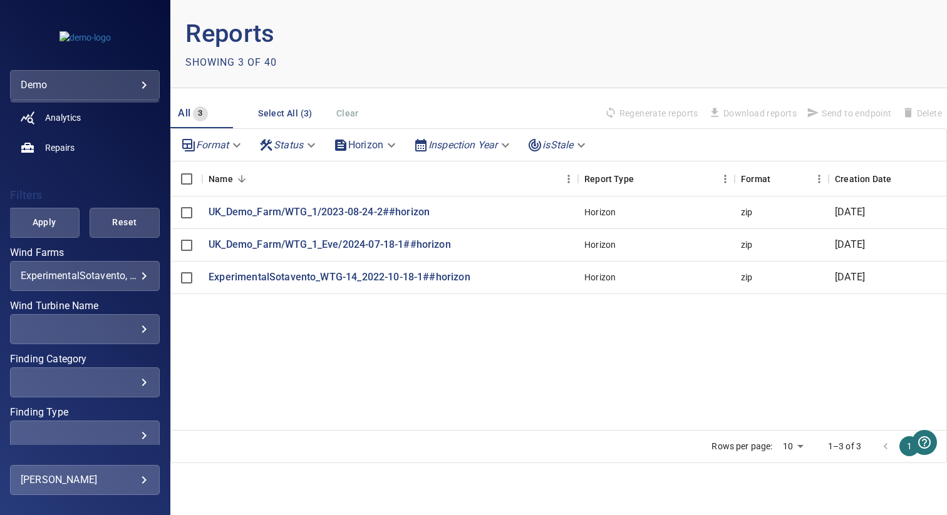
click at [241, 340] on div "UK_Demo_Farm/WTG_1/2023-08-24-2##horizon Horizon zip 10 November 2022 Completed…" at bounding box center [719, 322] width 1096 height 250
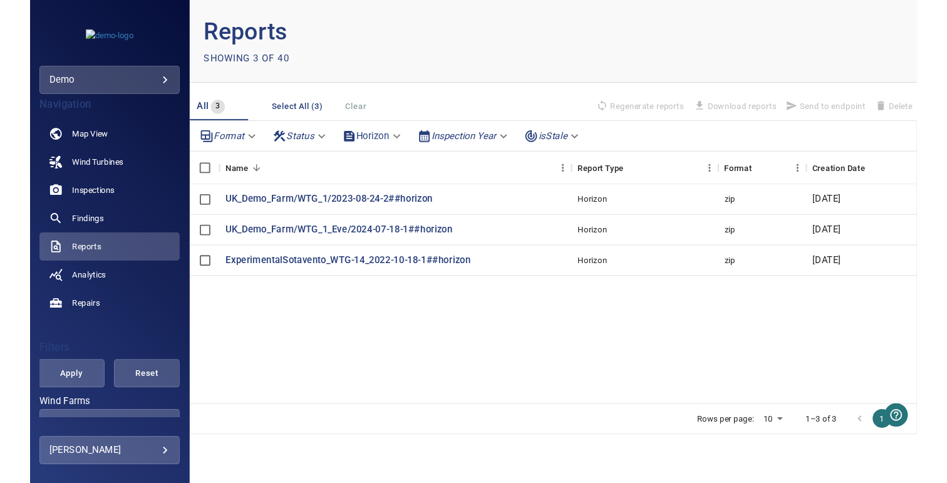
scroll to position [0, 0]
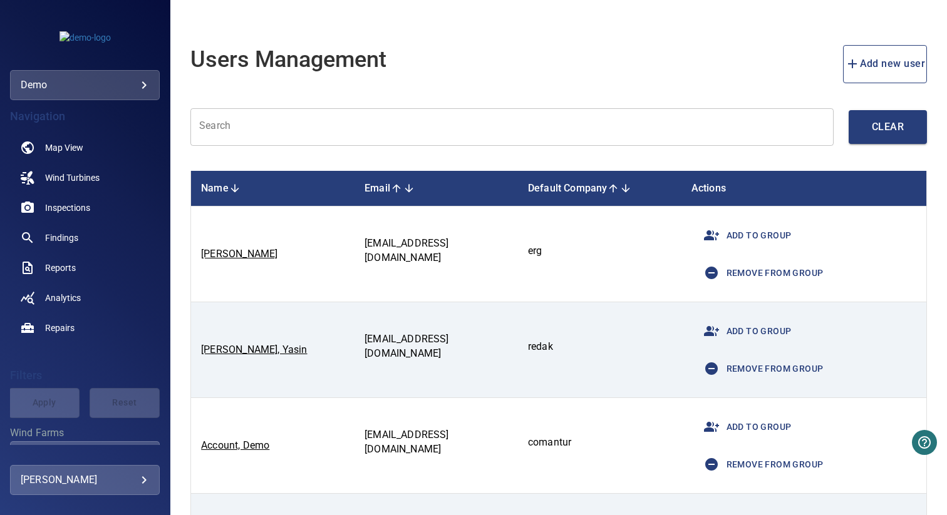
click at [304, 126] on input "text" at bounding box center [511, 127] width 643 height 38
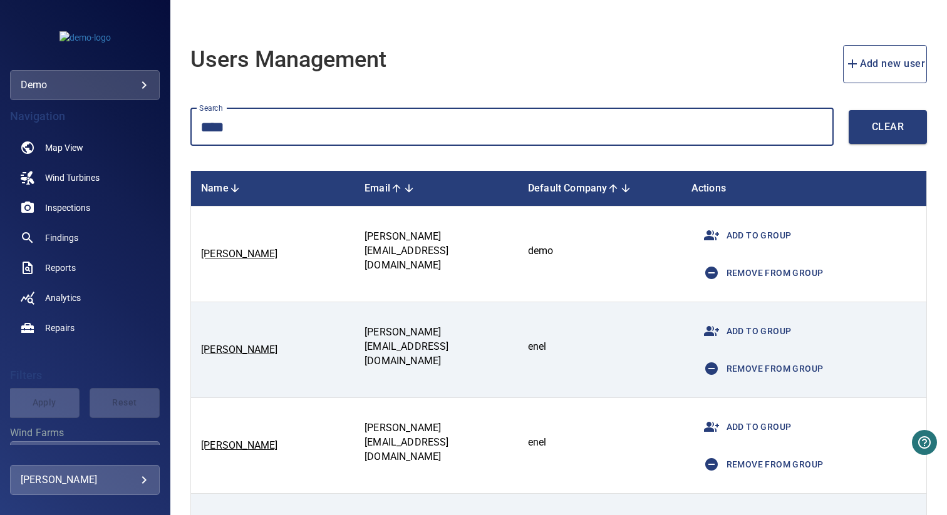
type input "****"
click at [714, 235] on icon "button" at bounding box center [711, 235] width 15 height 10
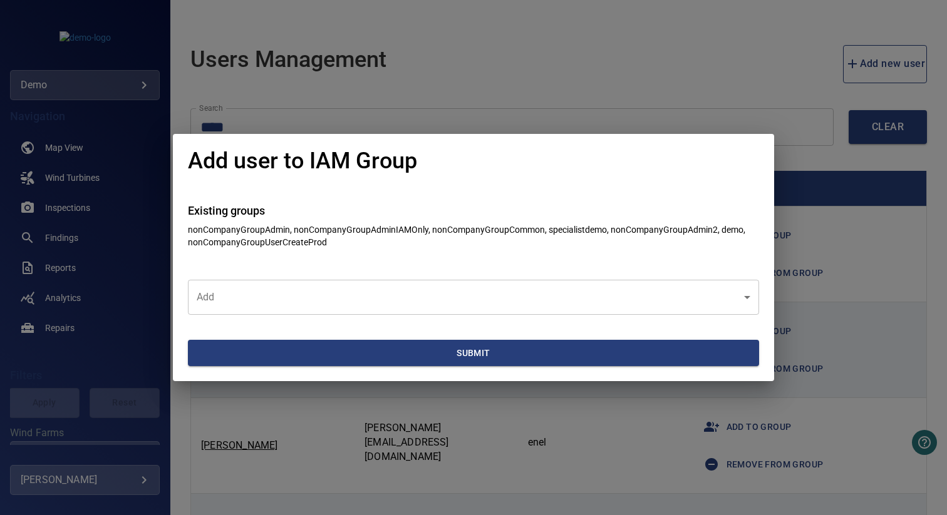
click at [513, 304] on body "**********" at bounding box center [473, 257] width 947 height 515
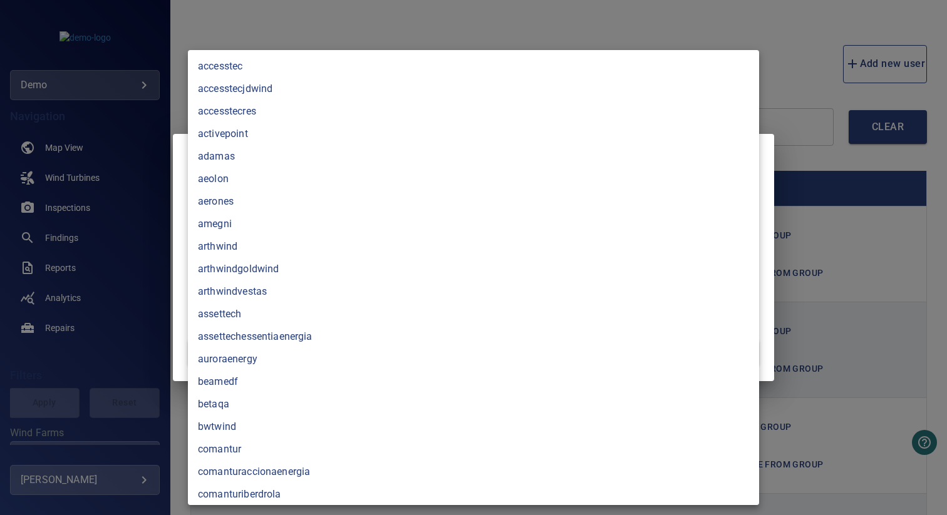
scroll to position [555, 0]
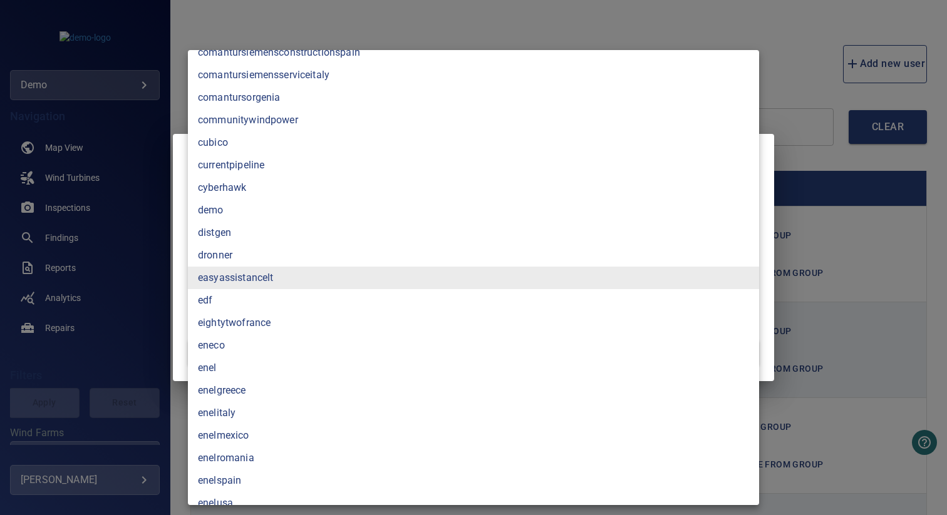
click at [280, 347] on li "eneco" at bounding box center [473, 345] width 571 height 23
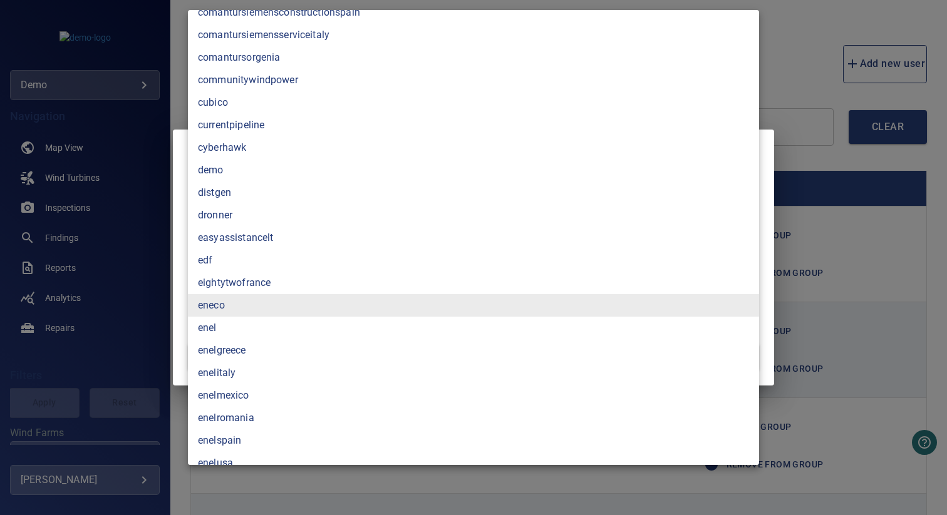
click at [157, 309] on div at bounding box center [473, 257] width 947 height 515
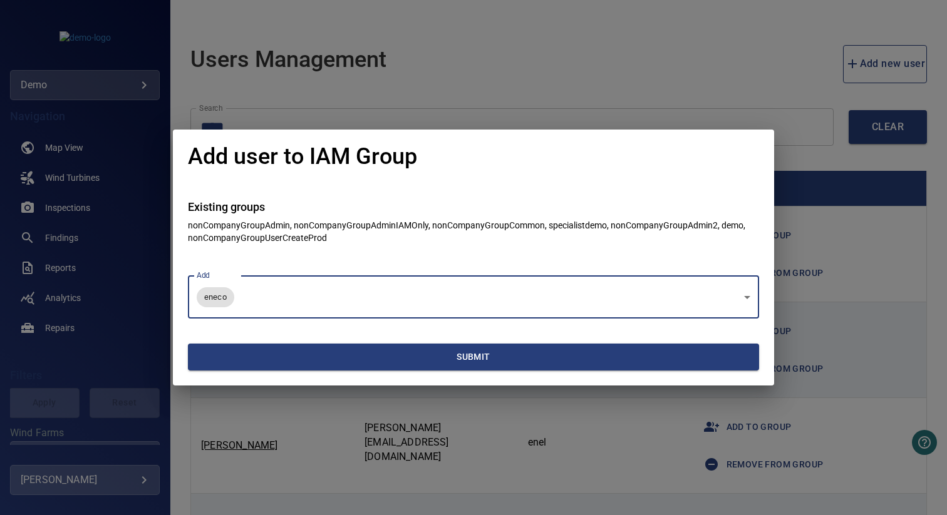
click at [270, 353] on li "enelmexico" at bounding box center [402, 352] width 428 height 13
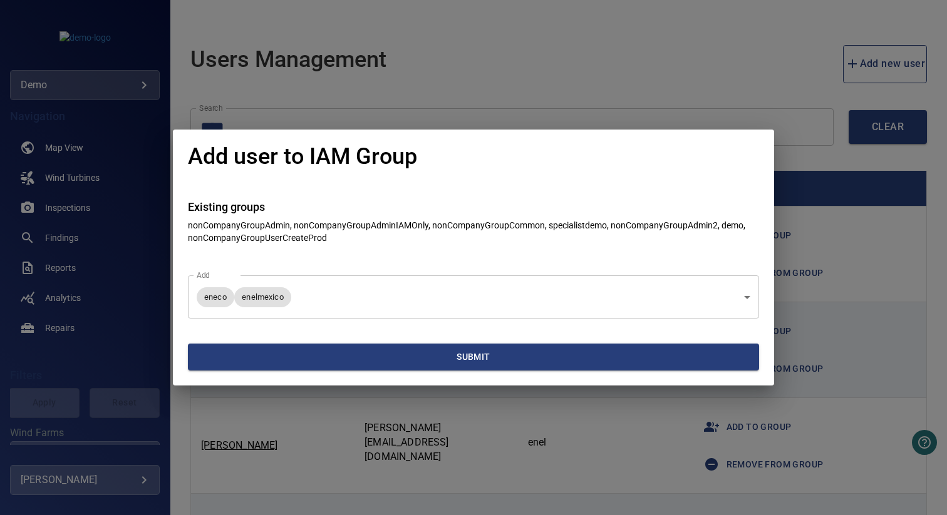
click at [326, 300] on body "**********" at bounding box center [473, 257] width 947 height 515
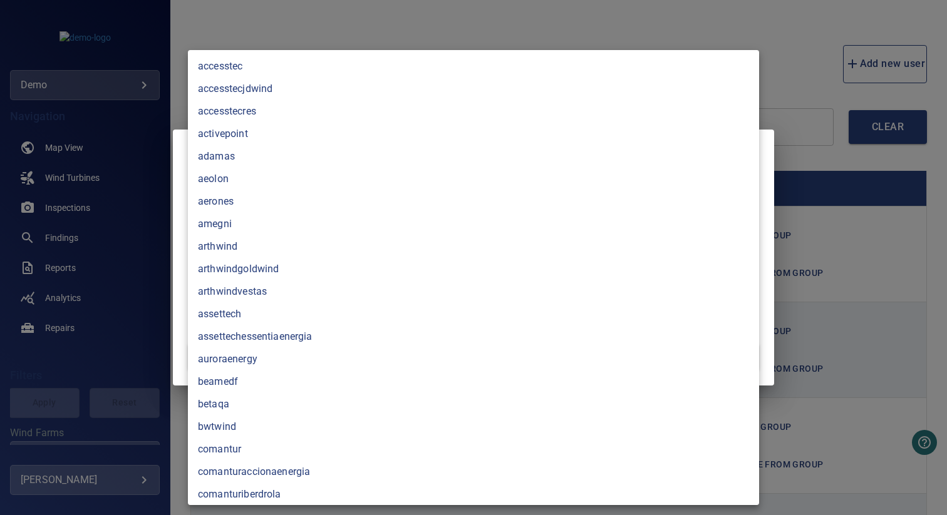
scroll to position [712, 0]
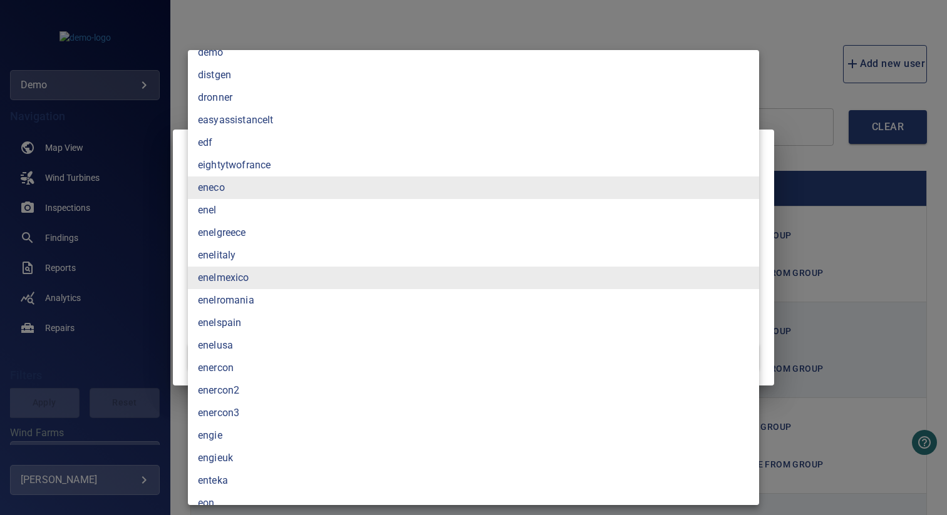
click at [240, 280] on li "enelmexico" at bounding box center [473, 278] width 571 height 23
type input "*****"
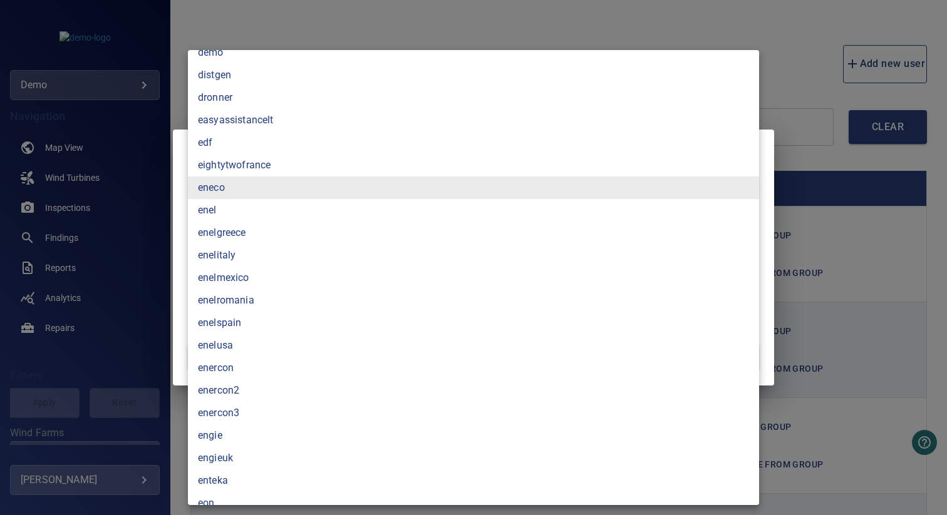
click at [146, 284] on div at bounding box center [473, 257] width 947 height 515
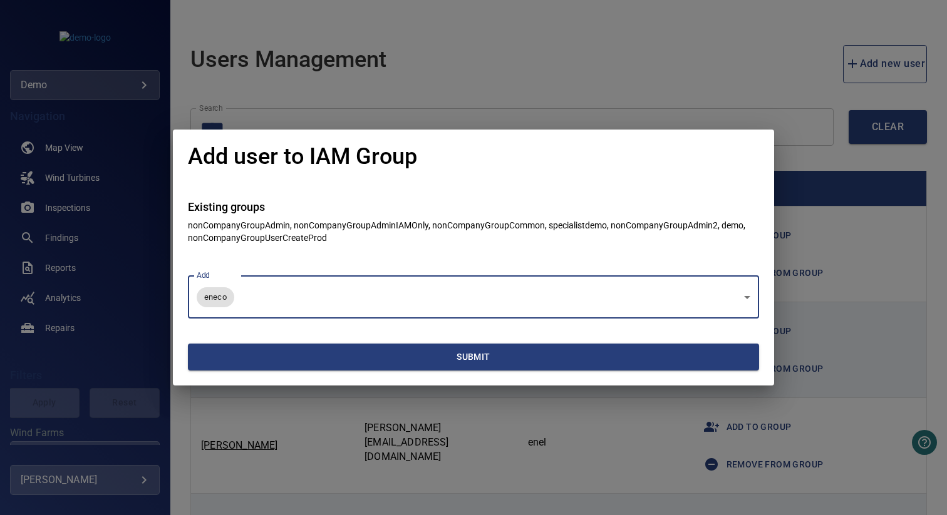
click at [271, 356] on span "Submit" at bounding box center [473, 357] width 561 height 16
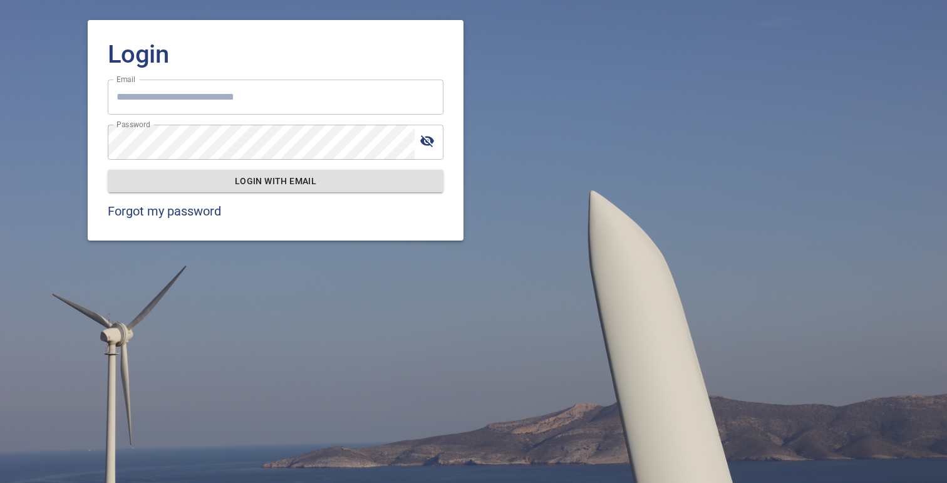
type input "**********"
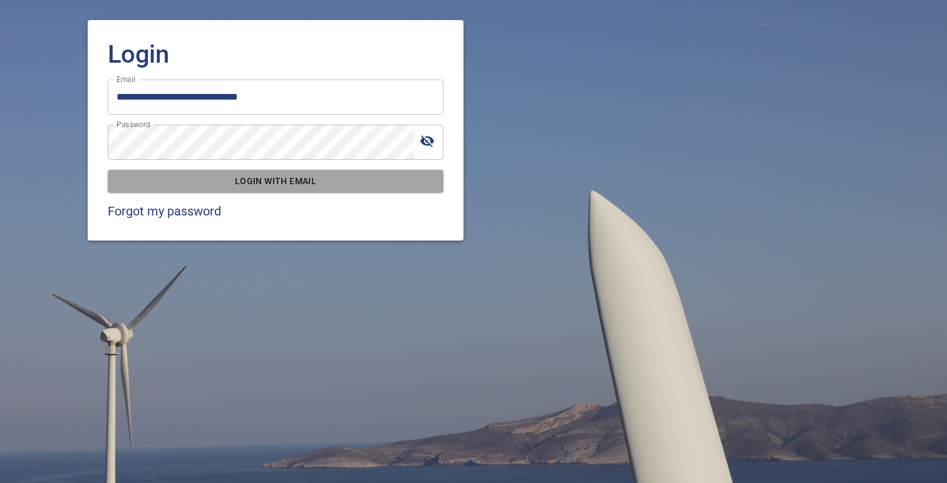
click at [280, 183] on span "Login with email" at bounding box center [276, 181] width 316 height 16
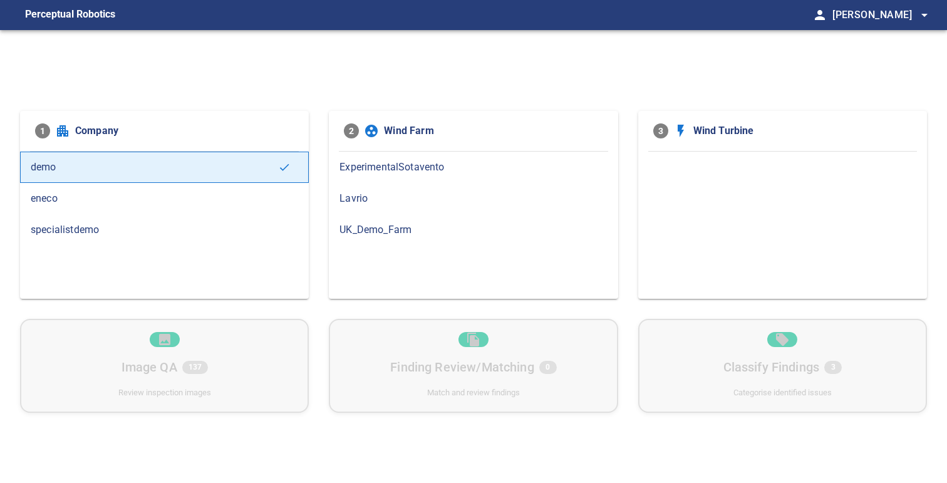
click at [187, 220] on div "specialistdemo" at bounding box center [164, 229] width 289 height 31
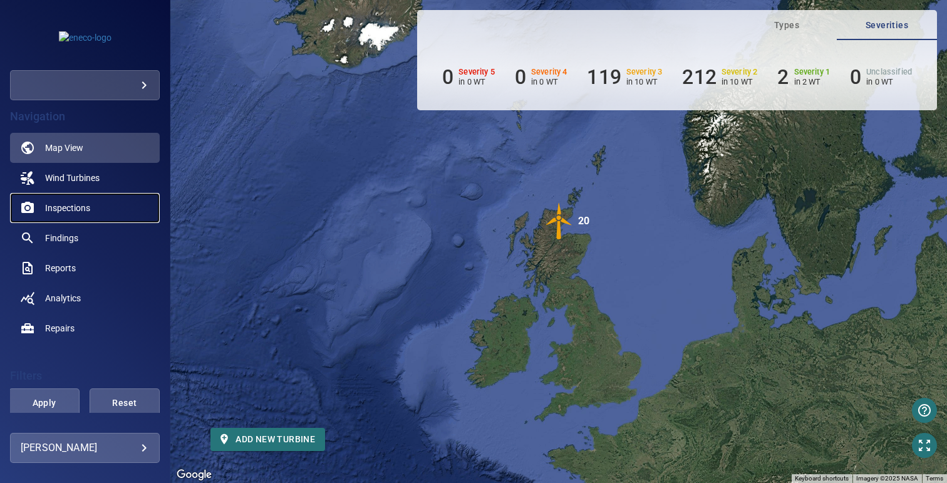
click at [109, 212] on link "Inspections" at bounding box center [85, 208] width 150 height 30
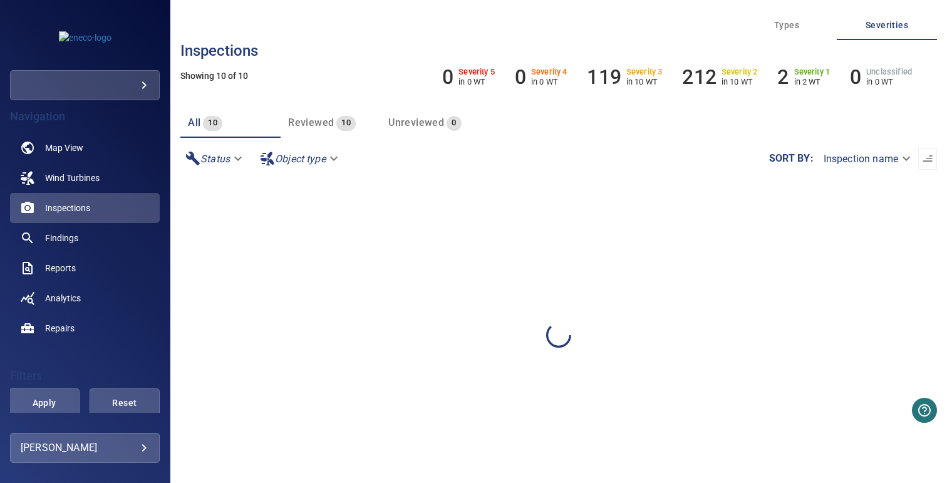
type input "*****"
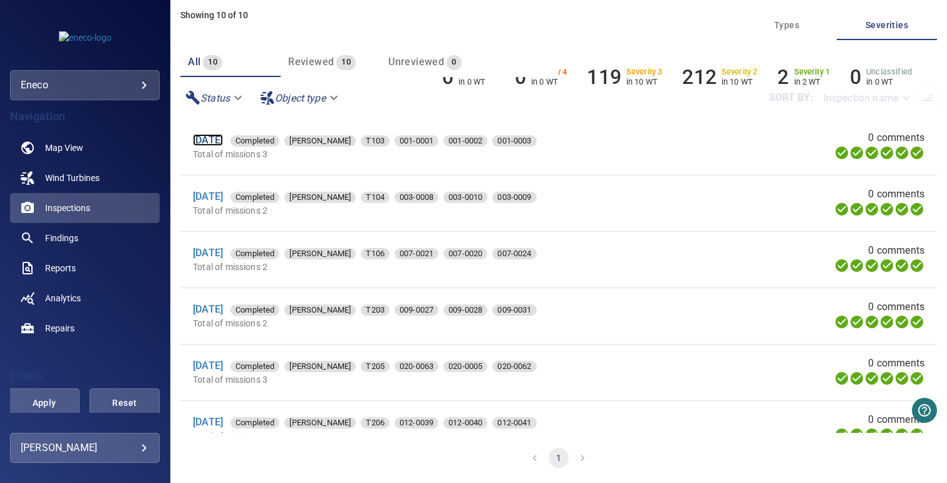
click at [220, 140] on link "1 Apr 2021" at bounding box center [208, 140] width 30 height 12
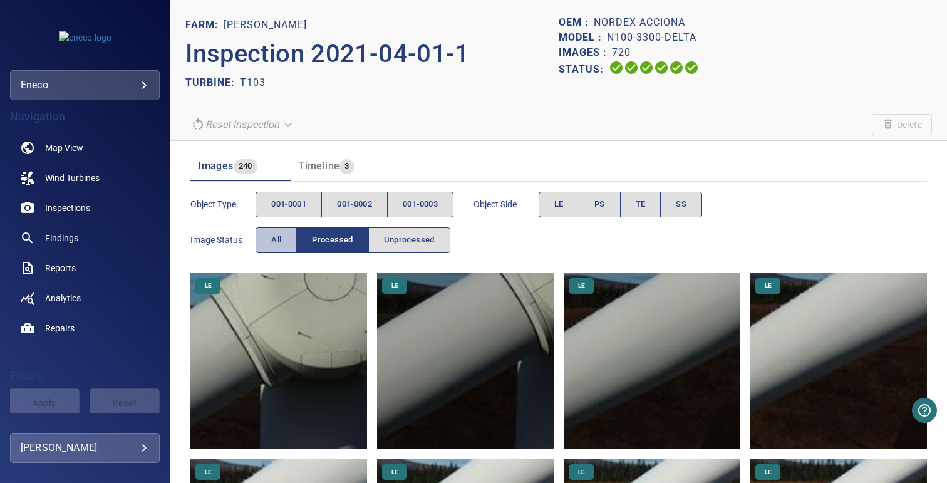
click at [277, 238] on span "All" at bounding box center [276, 240] width 10 height 14
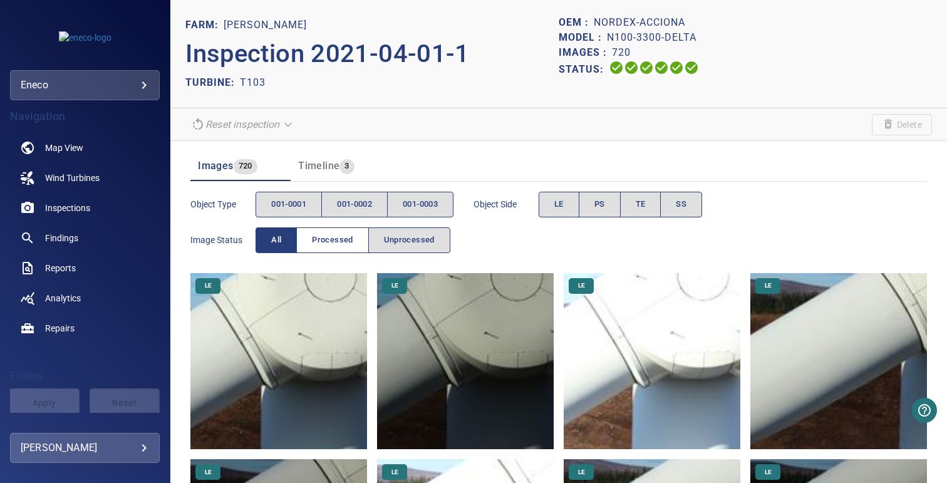
click at [328, 235] on span "Processed" at bounding box center [332, 240] width 41 height 14
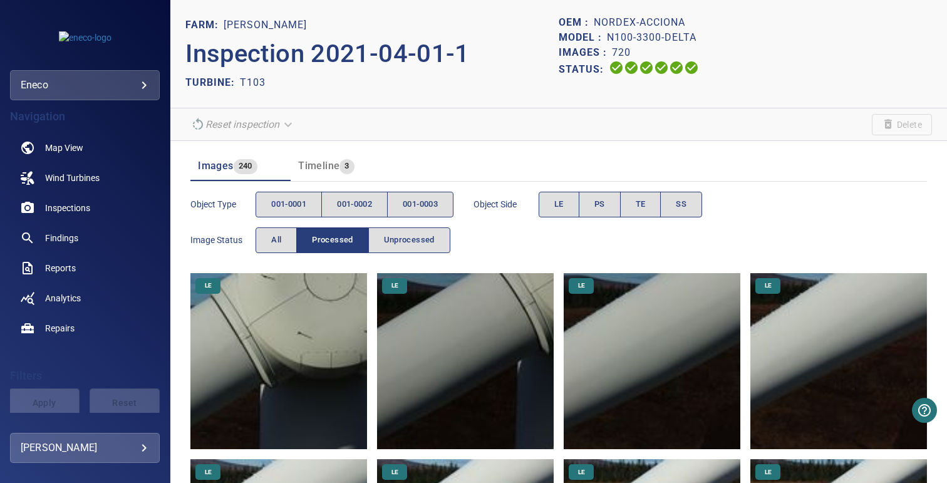
click at [408, 51] on p "Inspection 2021-04-01-1" at bounding box center [371, 54] width 373 height 38
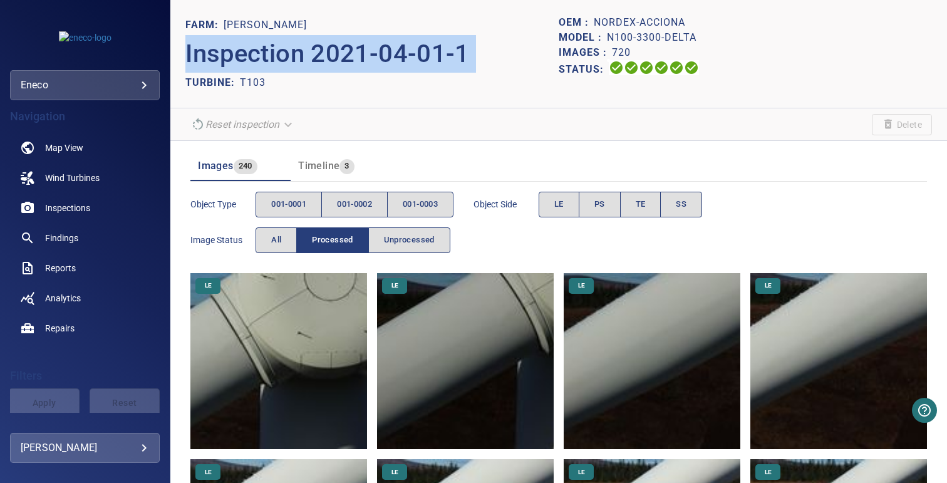
click at [408, 51] on p "Inspection 2021-04-01-1" at bounding box center [371, 54] width 373 height 38
click at [459, 51] on p "Inspection 2021-04-01-1" at bounding box center [371, 54] width 373 height 38
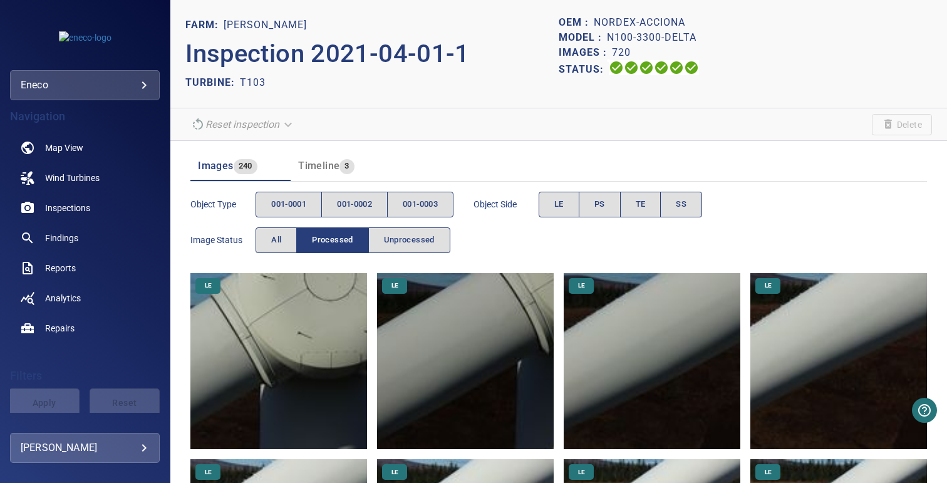
click at [459, 51] on p "Inspection 2021-04-01-1" at bounding box center [371, 54] width 373 height 38
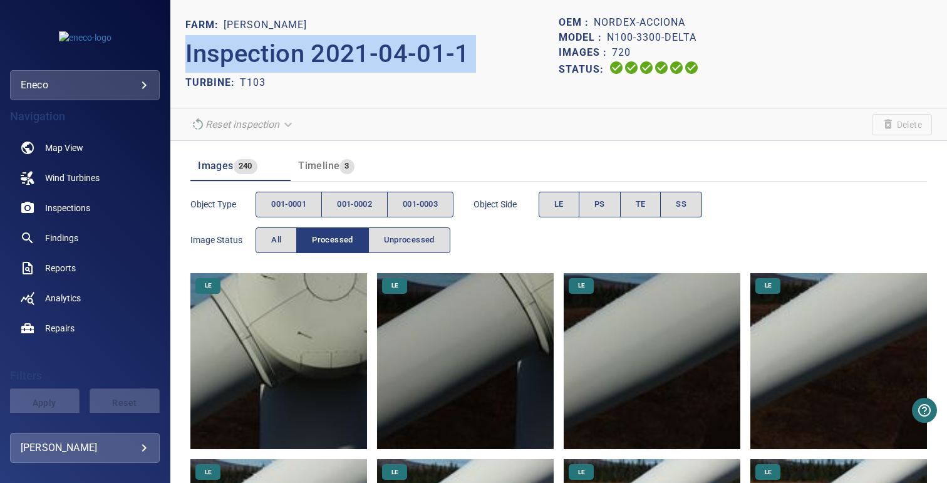
click at [381, 60] on p "Inspection 2021-04-01-1" at bounding box center [371, 54] width 373 height 38
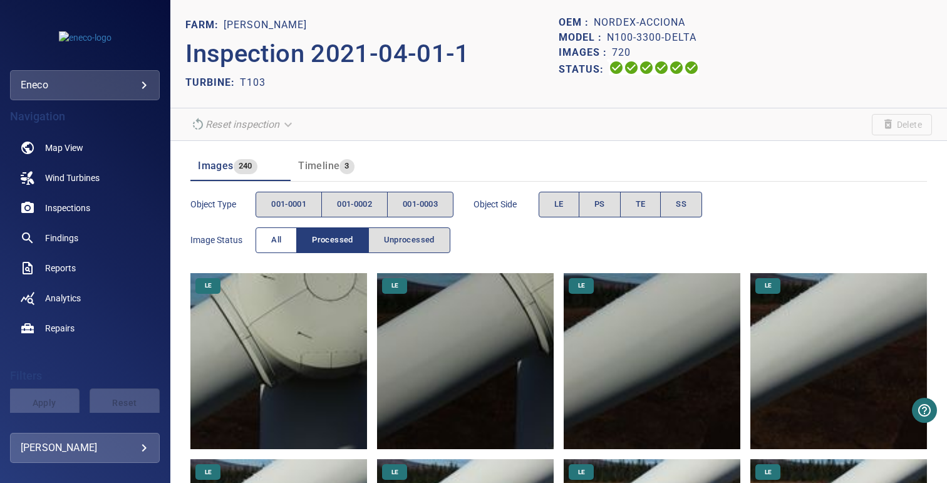
click at [282, 237] on button "All" at bounding box center [275, 240] width 41 height 26
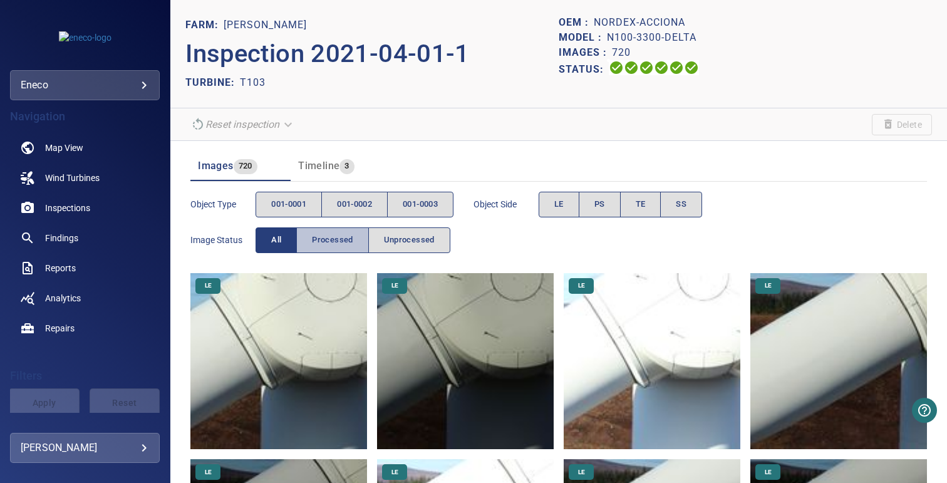
click at [308, 237] on button "Processed" at bounding box center [332, 240] width 72 height 26
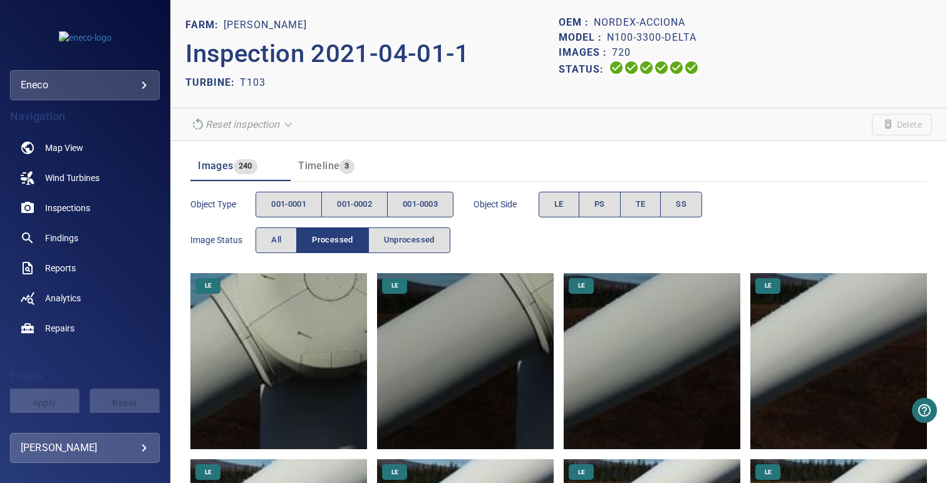
click at [376, 115] on section "Reset inspection Delete" at bounding box center [558, 124] width 776 height 33
click at [64, 153] on link "Map View" at bounding box center [85, 148] width 150 height 30
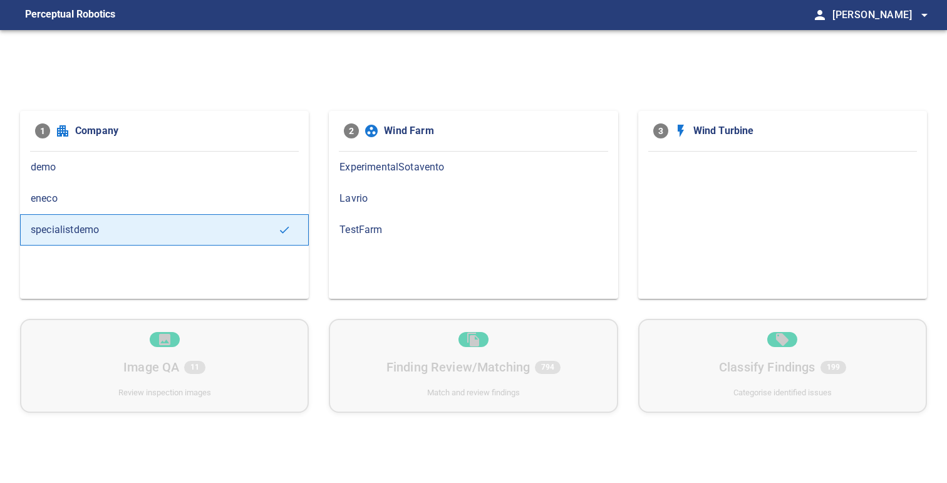
click at [360, 197] on span "Lavrio" at bounding box center [472, 198] width 267 height 15
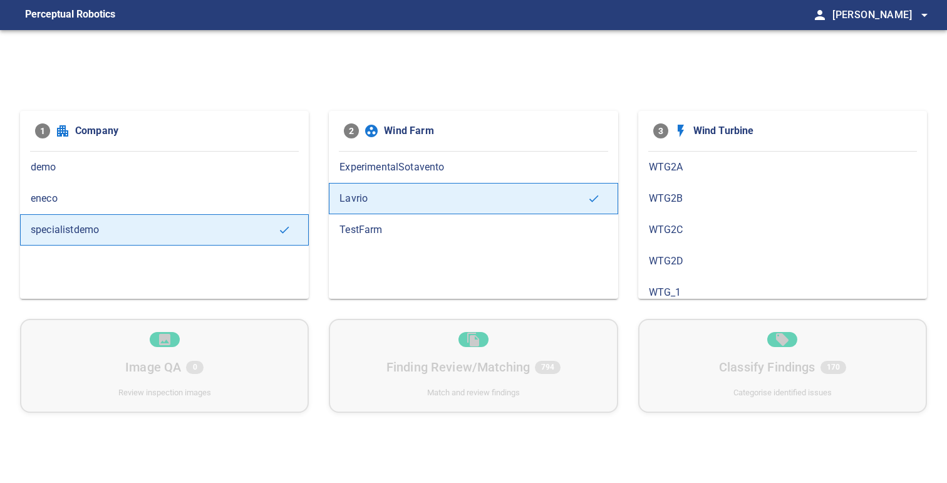
click at [733, 177] on div "WTG2A" at bounding box center [782, 166] width 289 height 31
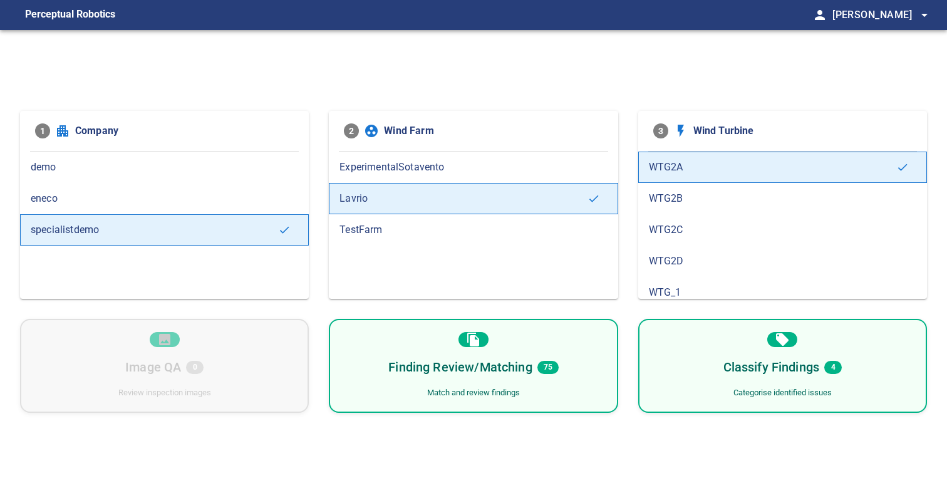
click at [457, 372] on h6 "Finding Review/Matching" at bounding box center [459, 367] width 143 height 20
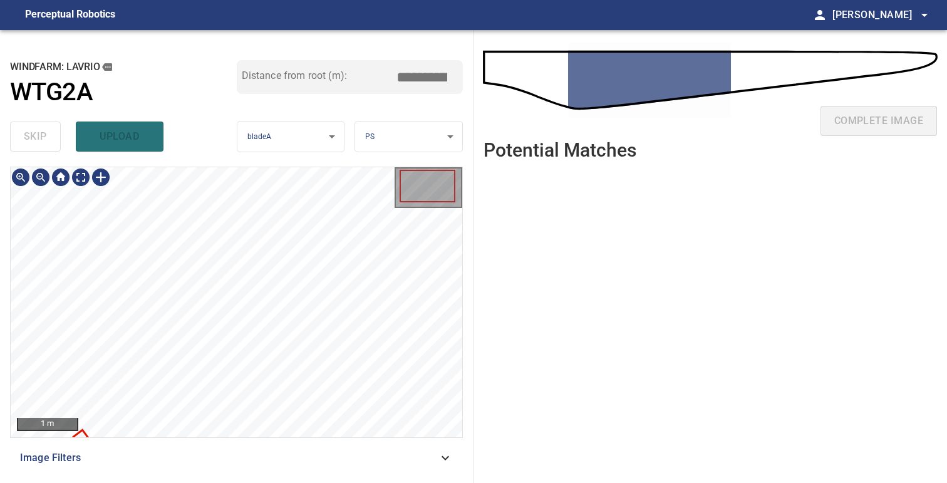
click at [100, 447] on div "1 m Image Filters" at bounding box center [236, 320] width 453 height 306
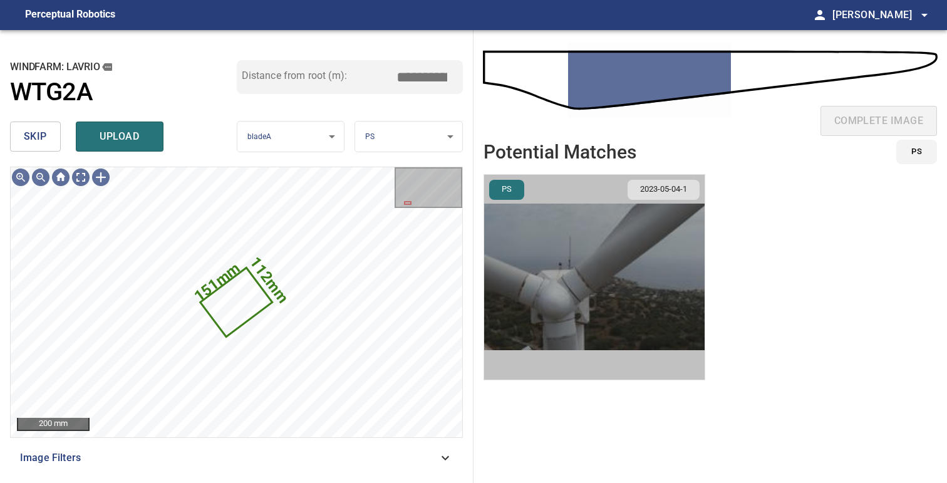
click at [589, 274] on img "button" at bounding box center [594, 277] width 220 height 205
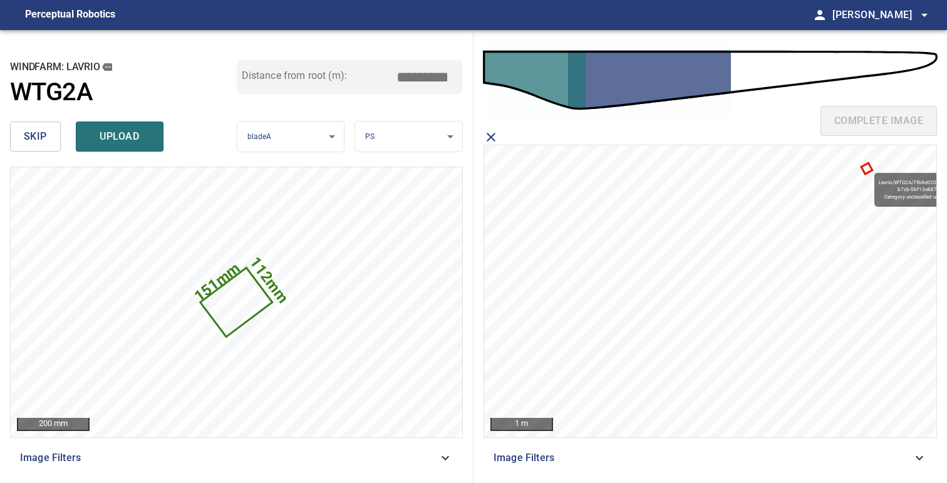
click at [866, 169] on icon at bounding box center [866, 169] width 9 height 9
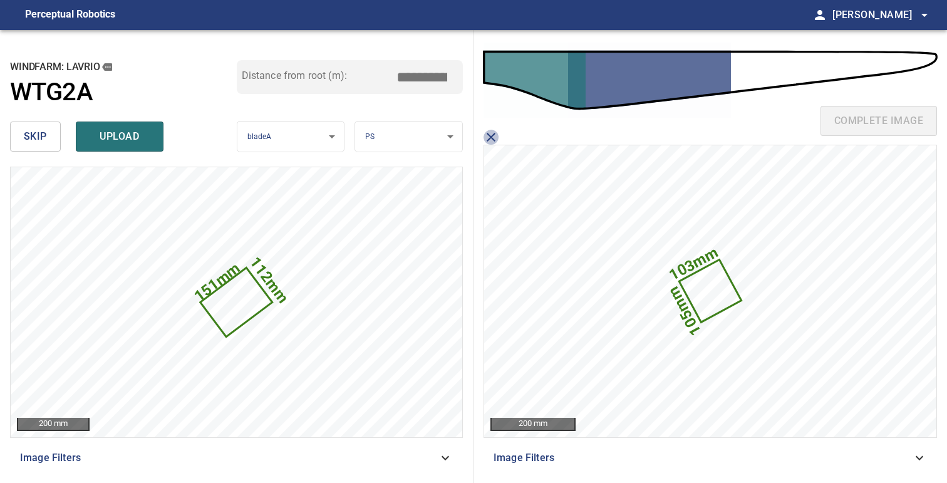
click at [493, 137] on icon "close matching imageResolution:" at bounding box center [490, 137] width 15 height 15
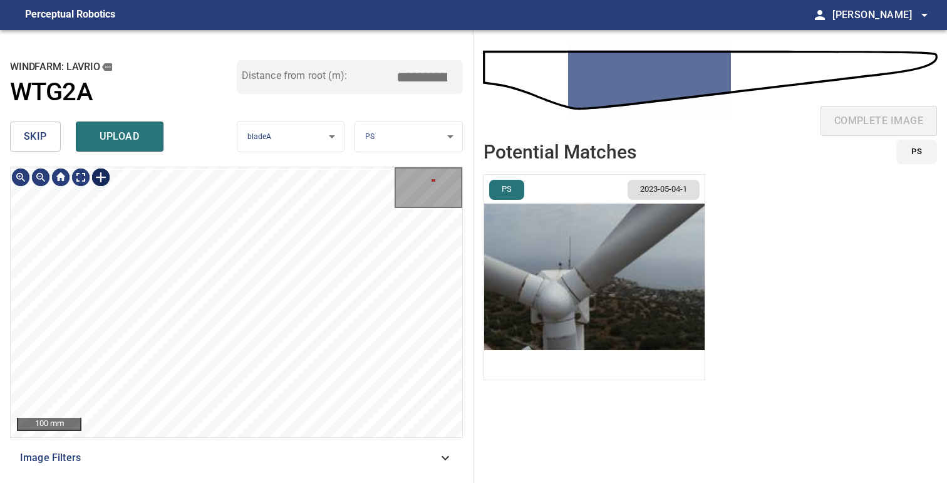
click at [100, 178] on div at bounding box center [101, 177] width 20 height 20
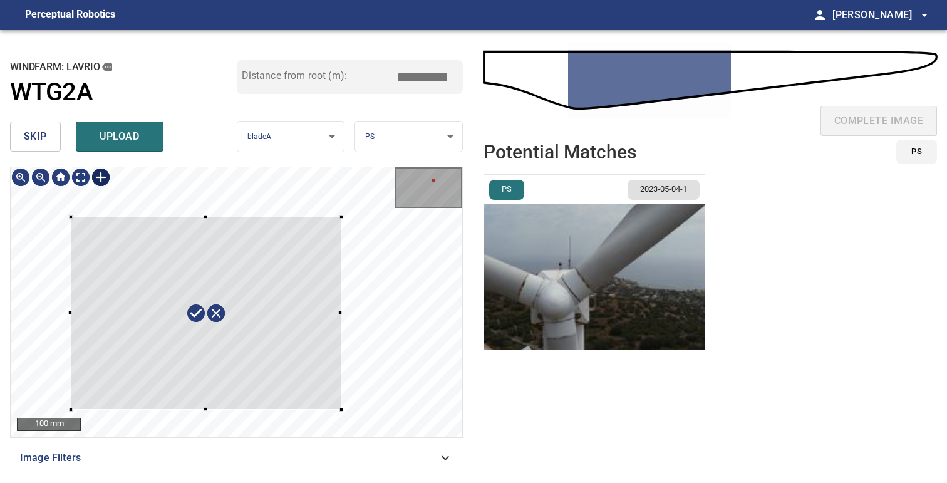
click at [352, 424] on div "112mm 151mm" at bounding box center [236, 302] width 451 height 270
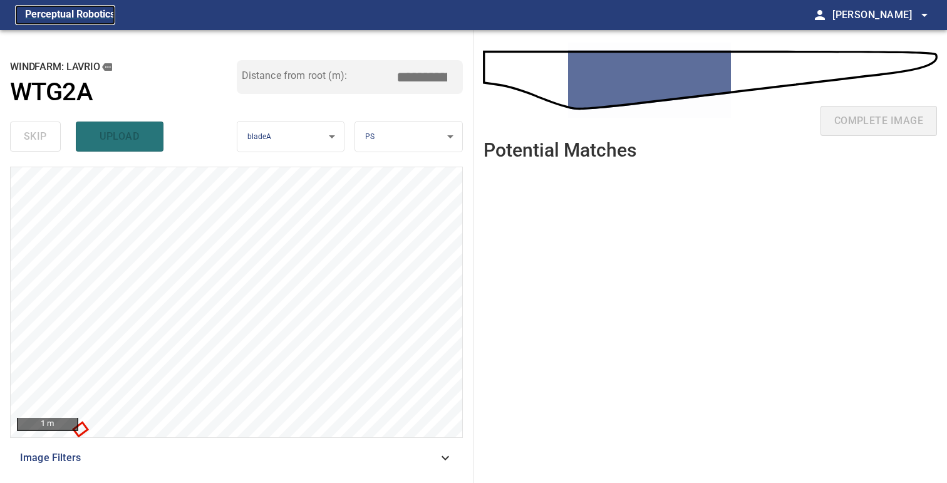
click at [95, 14] on figcaption "Perceptual Robotics" at bounding box center [70, 15] width 90 height 20
